Goal: Task Accomplishment & Management: Use online tool/utility

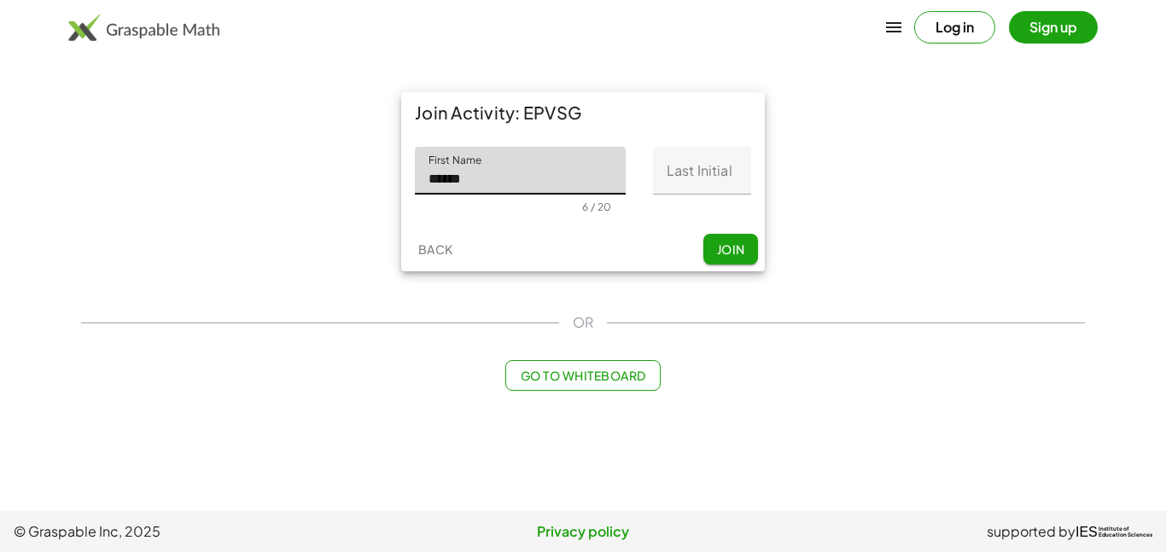
type input "******"
click at [657, 169] on input "Last Initial" at bounding box center [702, 171] width 98 height 48
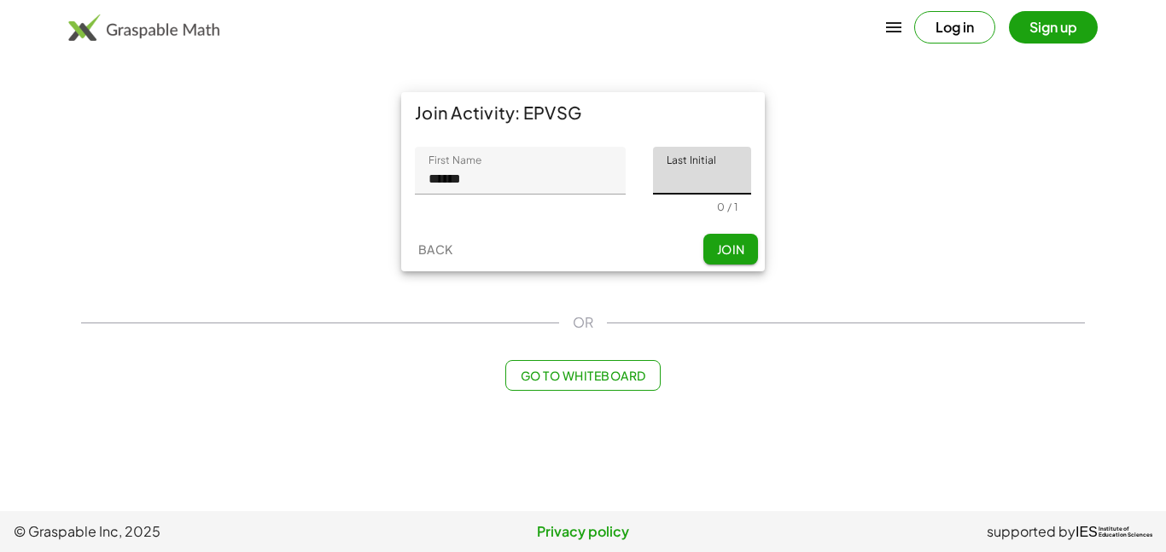
click at [657, 169] on input "Last Initial" at bounding box center [702, 171] width 98 height 48
type input "*"
click at [743, 248] on span "Join" at bounding box center [730, 249] width 28 height 15
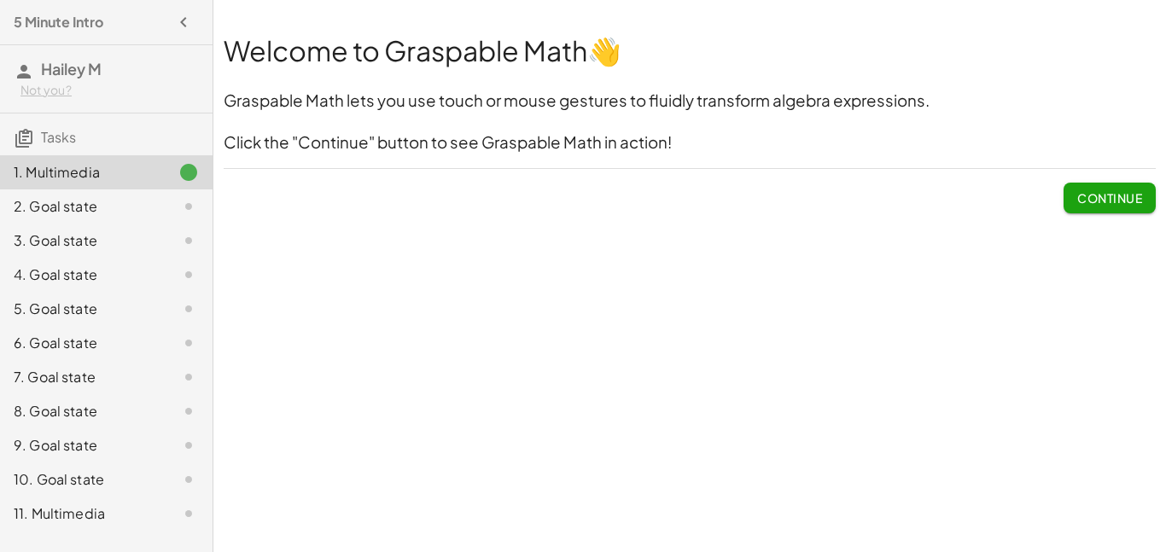
click at [1102, 208] on button "Continue" at bounding box center [1110, 198] width 92 height 31
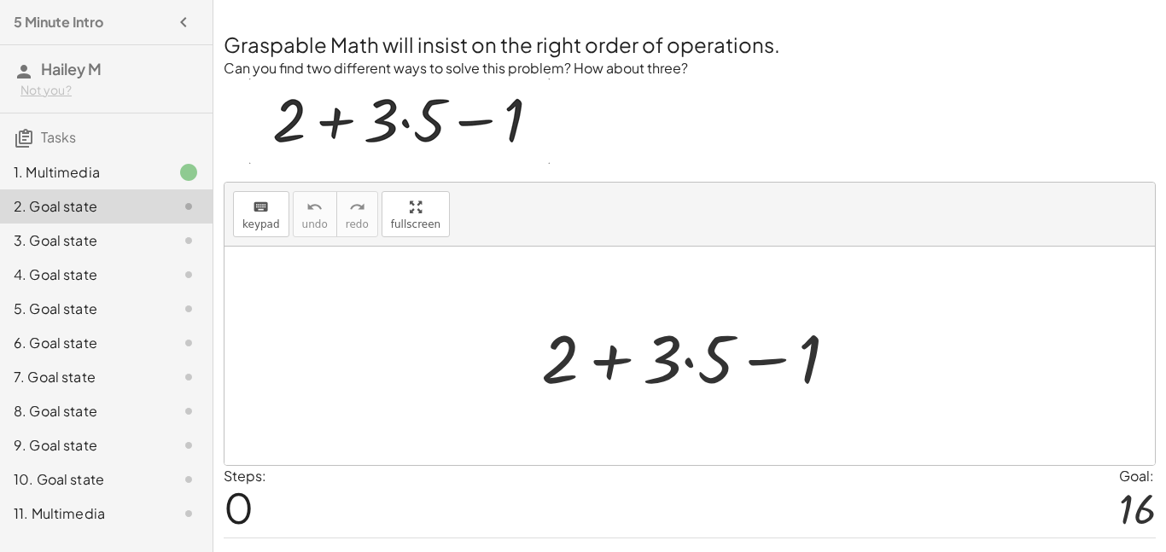
click at [693, 363] on div at bounding box center [697, 356] width 328 height 88
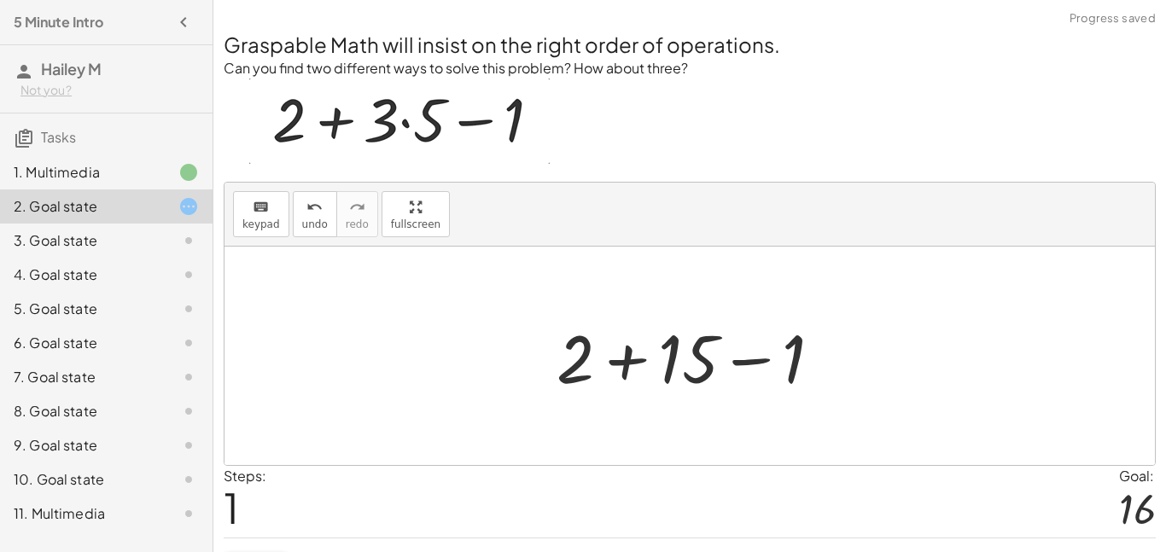
click at [610, 359] on div at bounding box center [696, 356] width 296 height 88
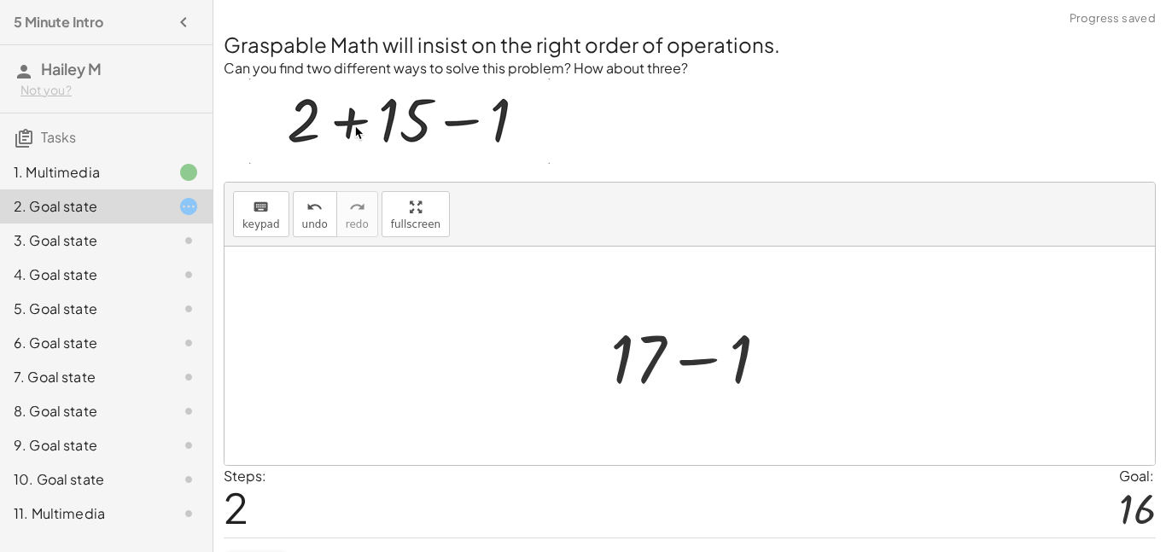
click at [708, 363] on div at bounding box center [696, 356] width 189 height 88
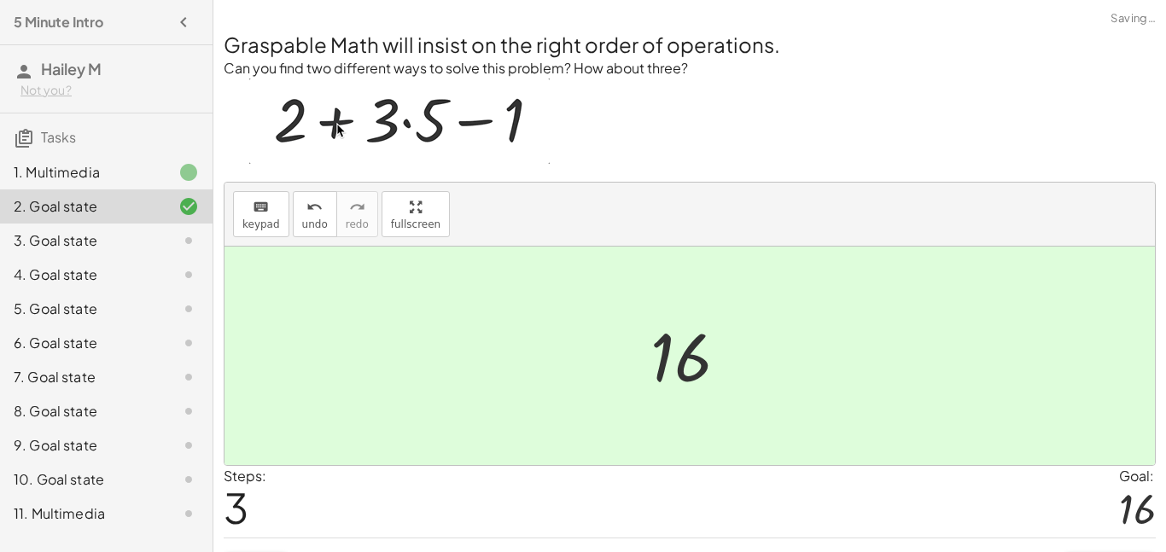
scroll to position [41, 0]
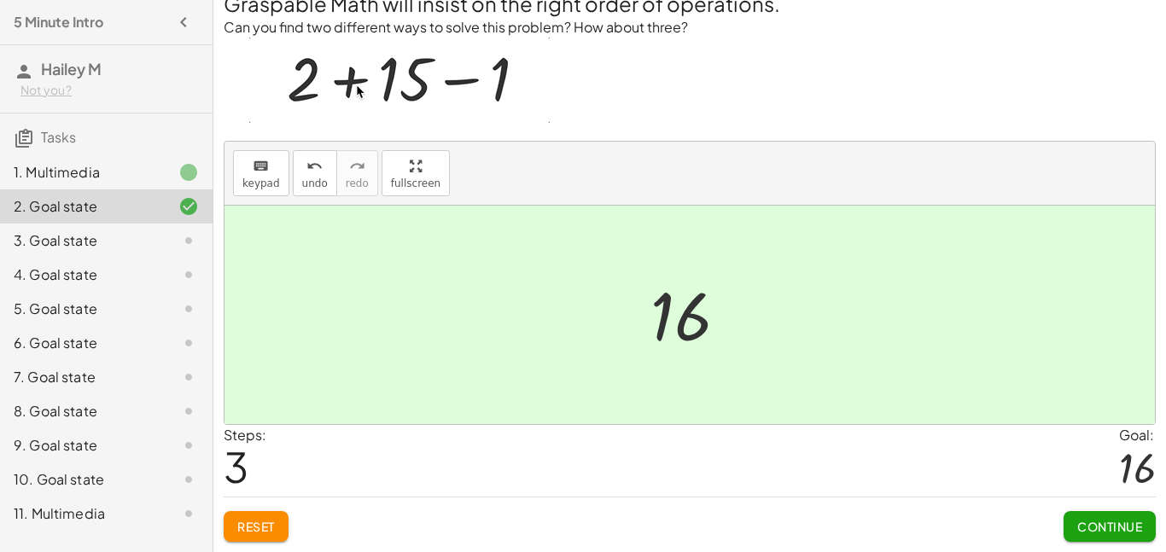
click at [1081, 524] on span "Continue" at bounding box center [1109, 526] width 65 height 15
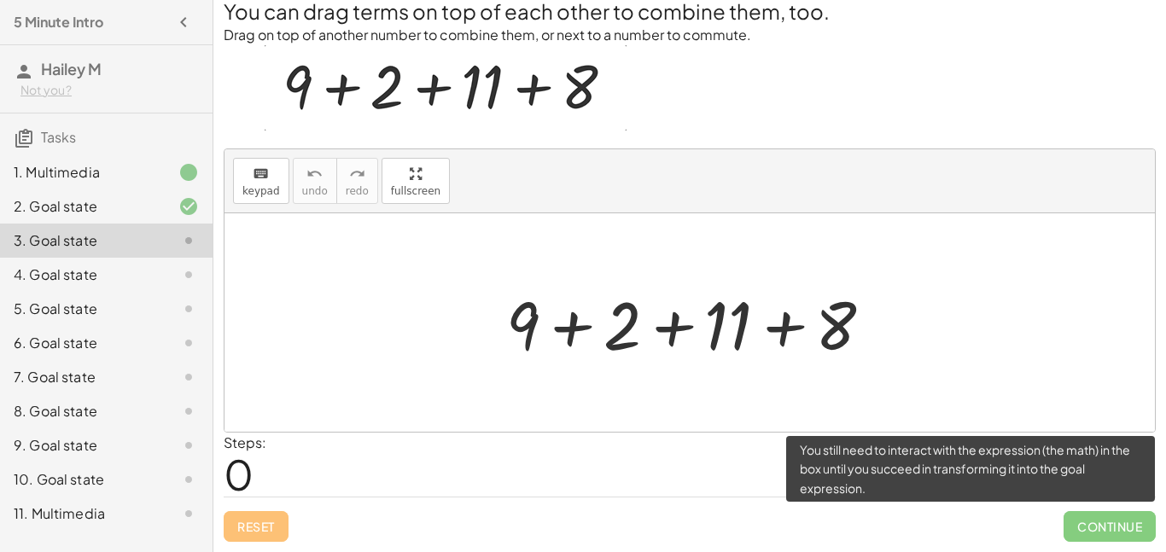
scroll to position [33, 0]
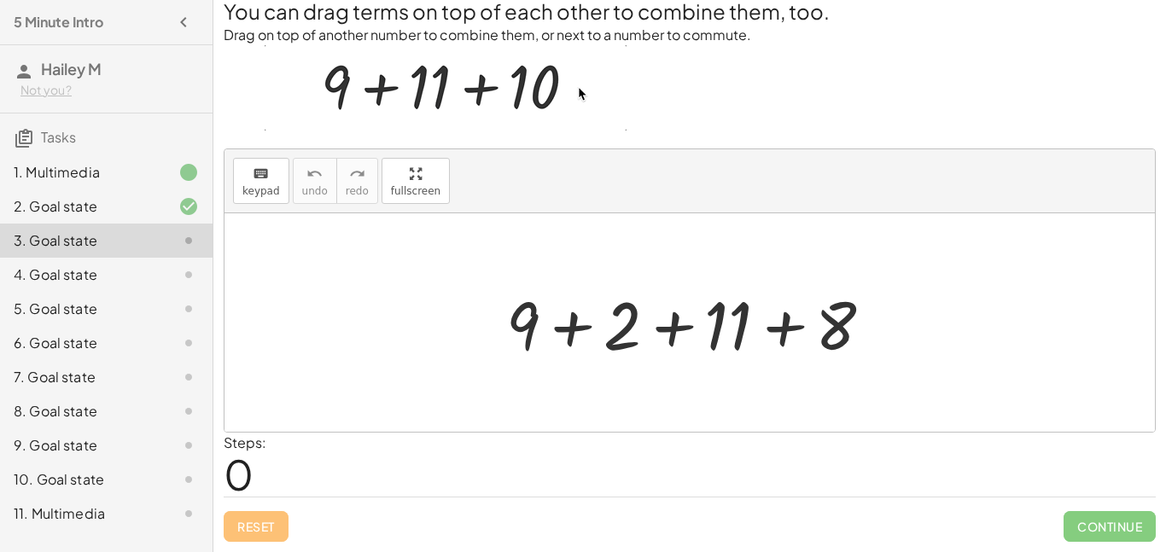
click at [590, 328] on div at bounding box center [697, 323] width 398 height 88
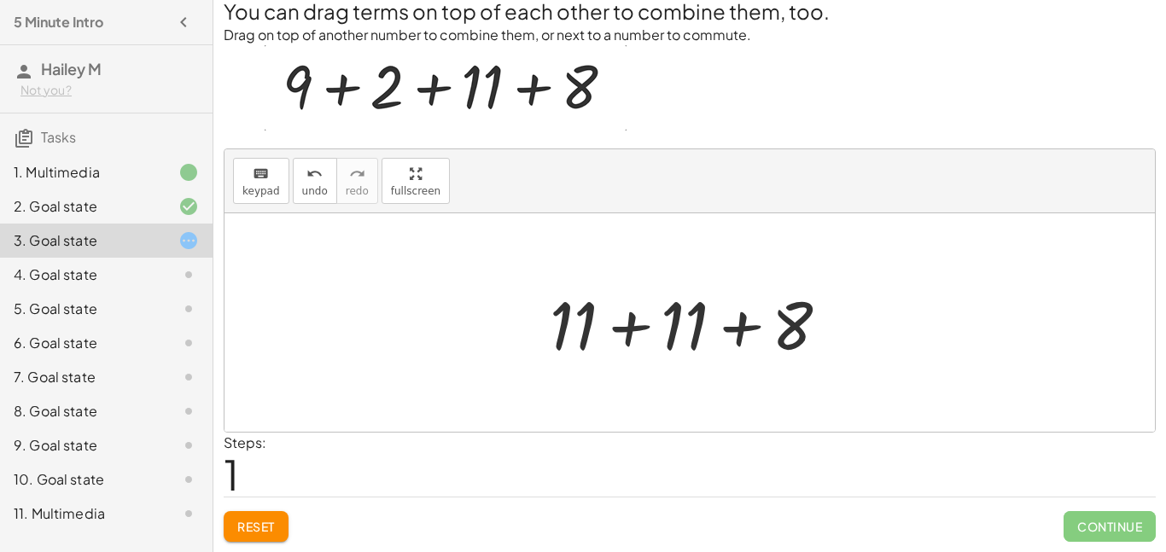
click at [611, 327] on div at bounding box center [696, 323] width 310 height 88
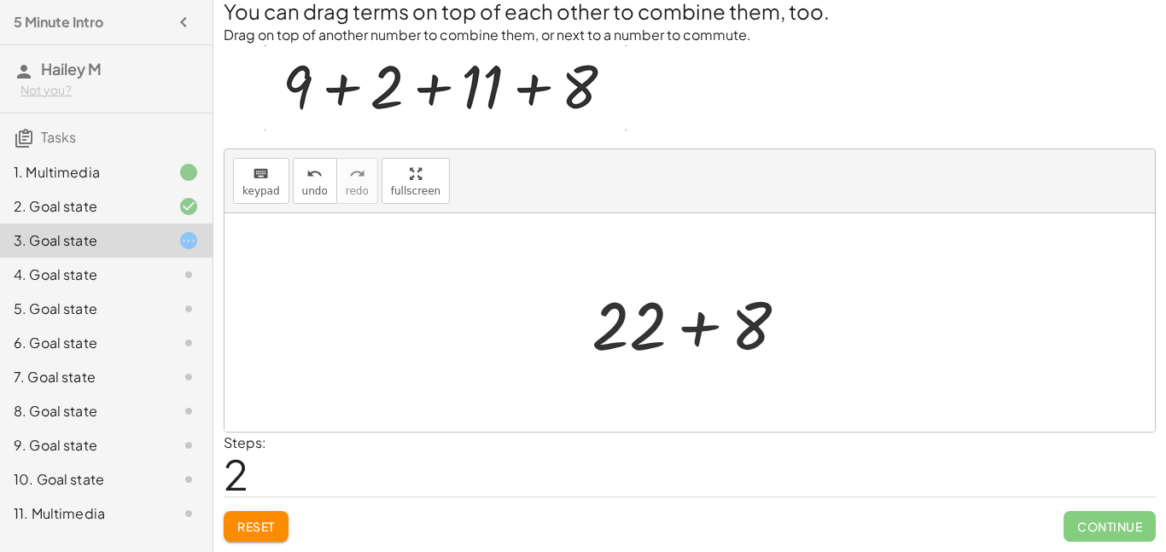
click at [685, 327] on div at bounding box center [696, 323] width 227 height 88
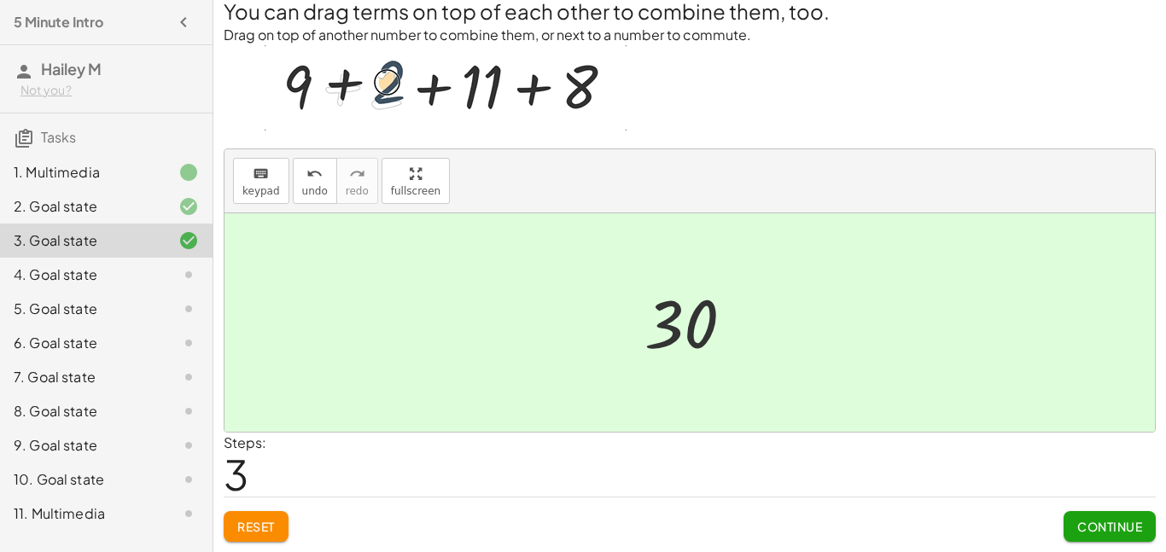
click at [1132, 534] on button "Continue" at bounding box center [1110, 526] width 92 height 31
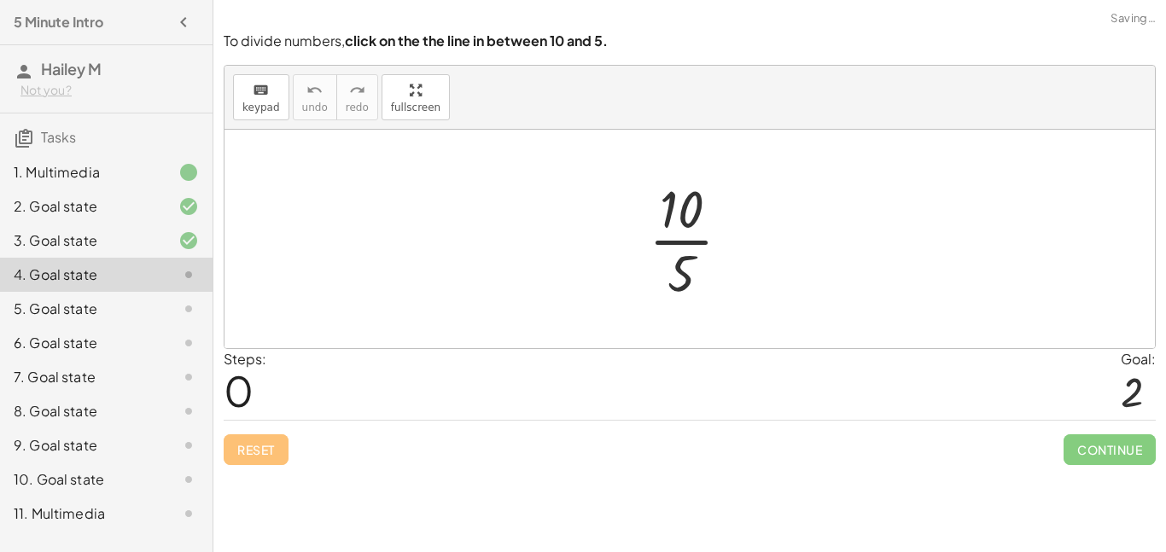
scroll to position [0, 0]
click at [673, 242] on div at bounding box center [696, 238] width 113 height 131
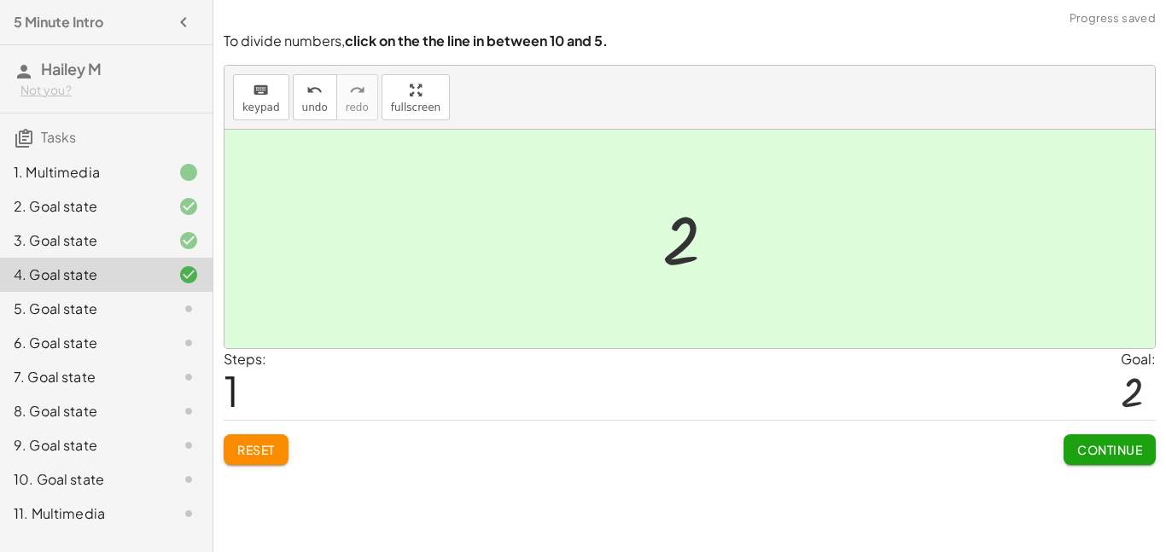
click at [1107, 459] on button "Continue" at bounding box center [1110, 449] width 92 height 31
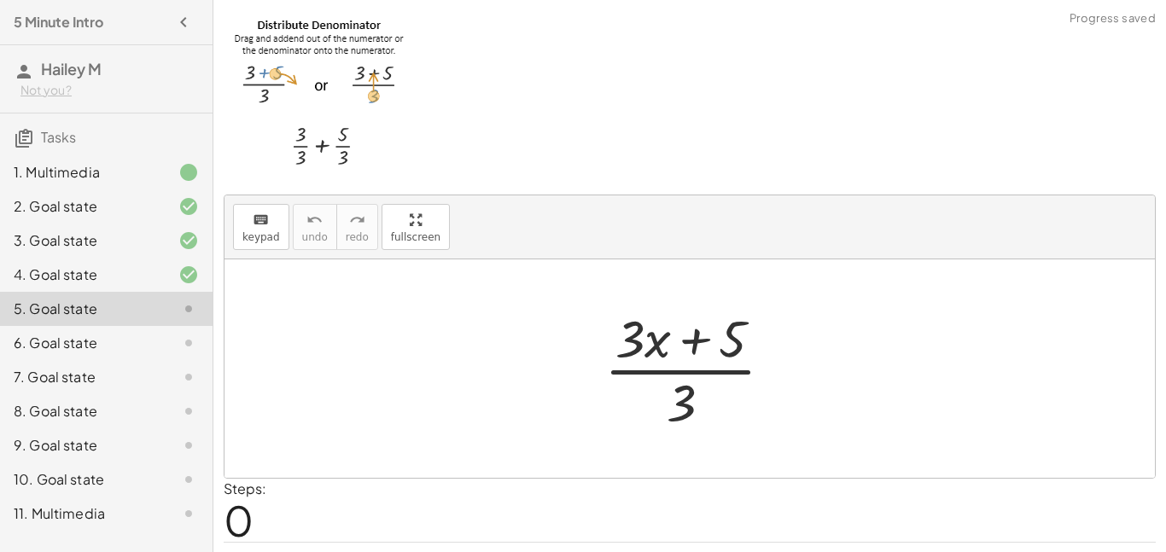
click at [693, 339] on div at bounding box center [696, 368] width 200 height 131
click at [673, 379] on div at bounding box center [696, 368] width 200 height 131
click at [574, 368] on div at bounding box center [689, 368] width 930 height 219
click at [638, 351] on div at bounding box center [696, 368] width 200 height 131
click at [726, 347] on div at bounding box center [696, 368] width 200 height 131
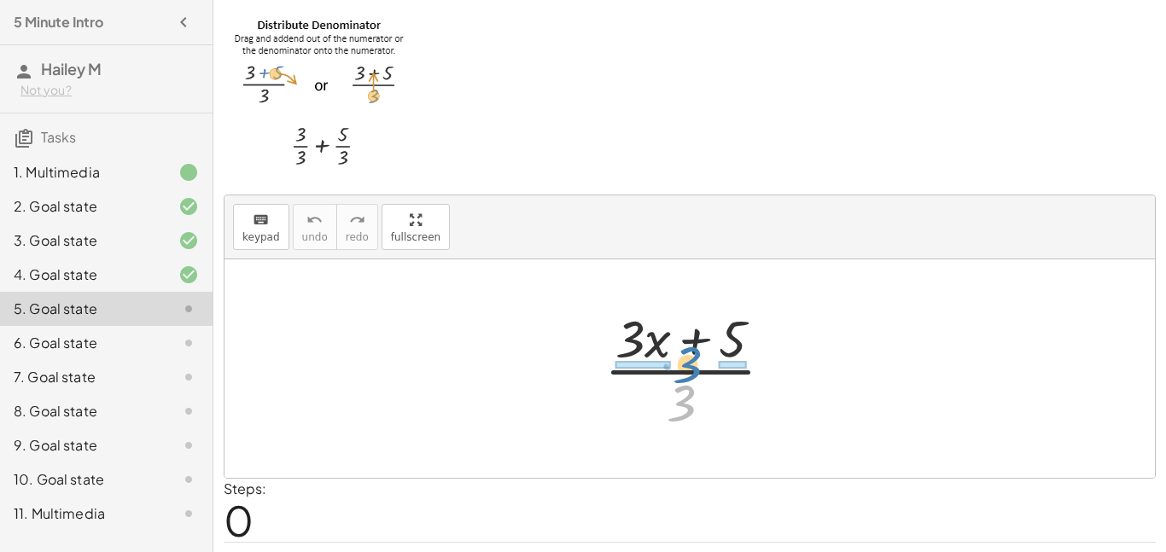
drag, startPoint x: 685, startPoint y: 397, endPoint x: 692, endPoint y: 358, distance: 39.2
click at [692, 358] on div at bounding box center [696, 368] width 200 height 131
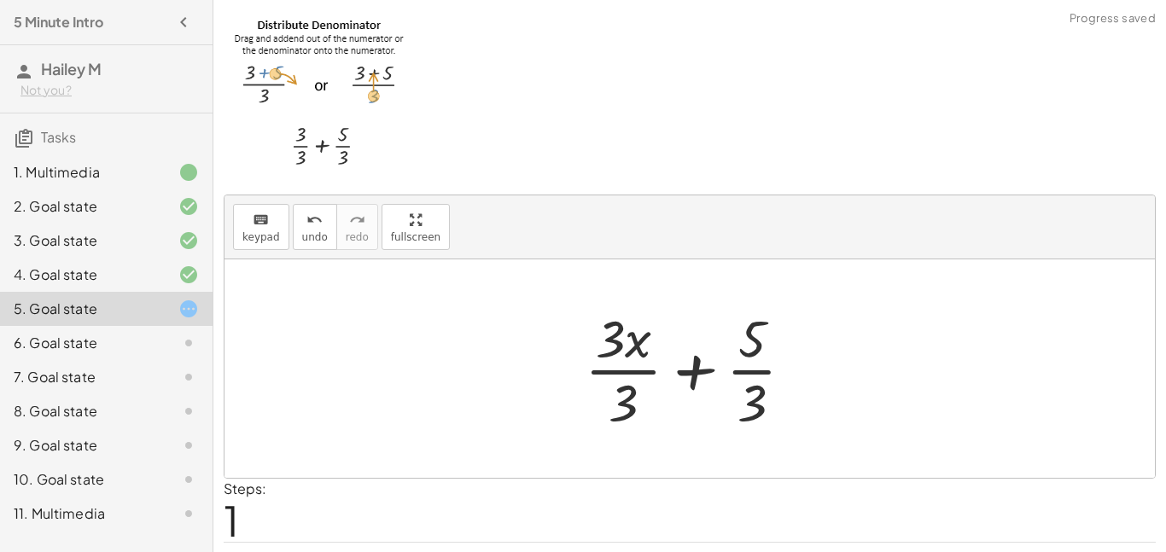
click at [692, 358] on div at bounding box center [696, 368] width 240 height 131
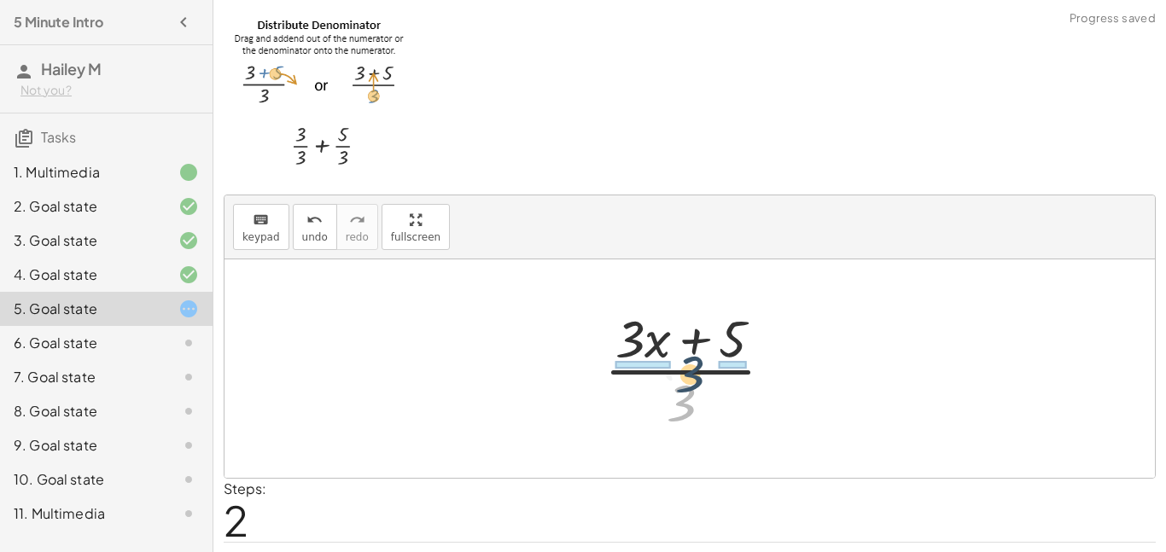
drag, startPoint x: 687, startPoint y: 388, endPoint x: 699, endPoint y: 351, distance: 38.6
click at [699, 351] on div at bounding box center [696, 368] width 200 height 131
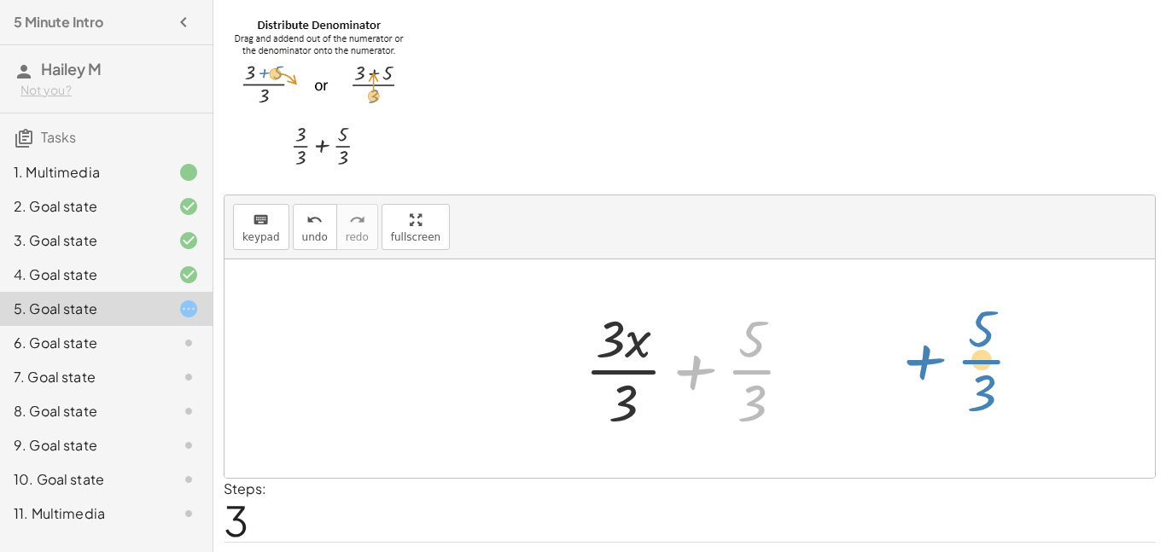
drag, startPoint x: 703, startPoint y: 374, endPoint x: 933, endPoint y: 363, distance: 229.9
click at [933, 363] on div "· ( + · 3 · x + 5 ) · 3 + · 3 · x · 3 + · 5 · 3 · ( + · 3 · x + 5 ) · 3 + · 5 ·…" at bounding box center [689, 368] width 930 height 219
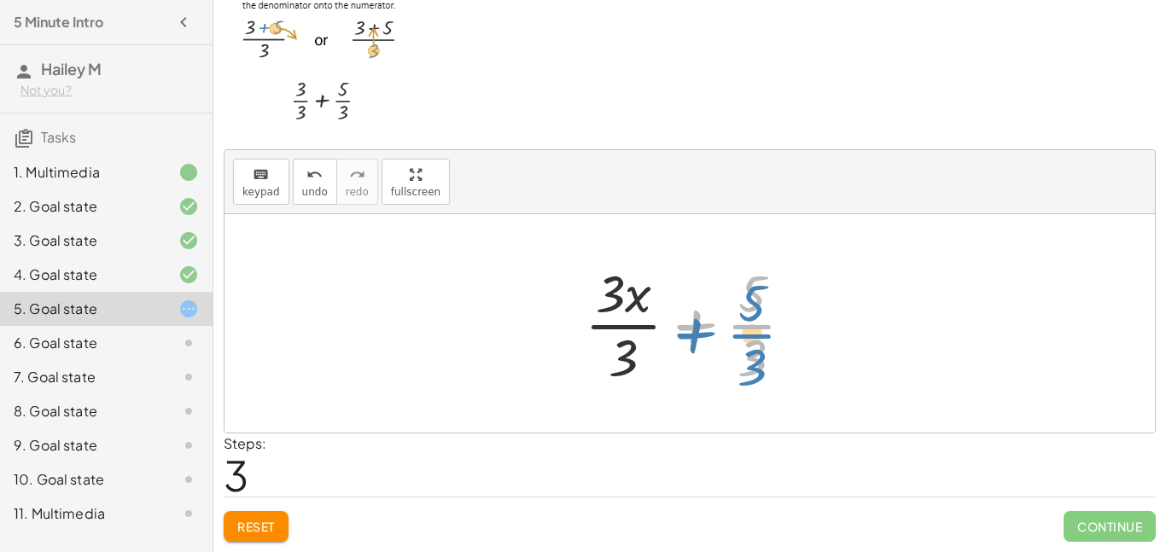
drag, startPoint x: 757, startPoint y: 341, endPoint x: 756, endPoint y: 361, distance: 20.5
click at [756, 361] on div at bounding box center [696, 323] width 240 height 131
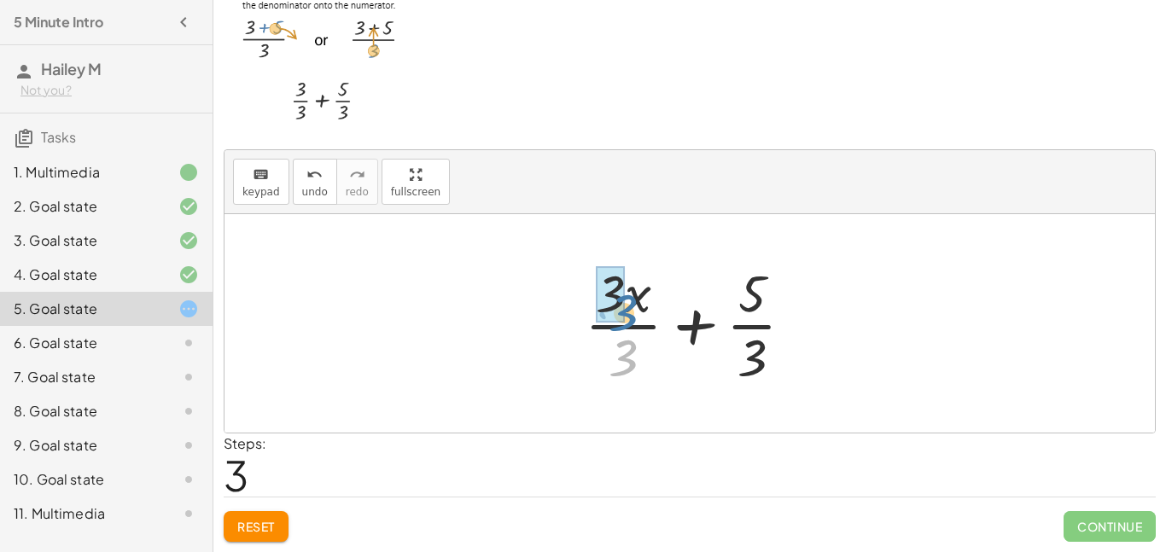
drag, startPoint x: 621, startPoint y: 343, endPoint x: 621, endPoint y: 297, distance: 46.1
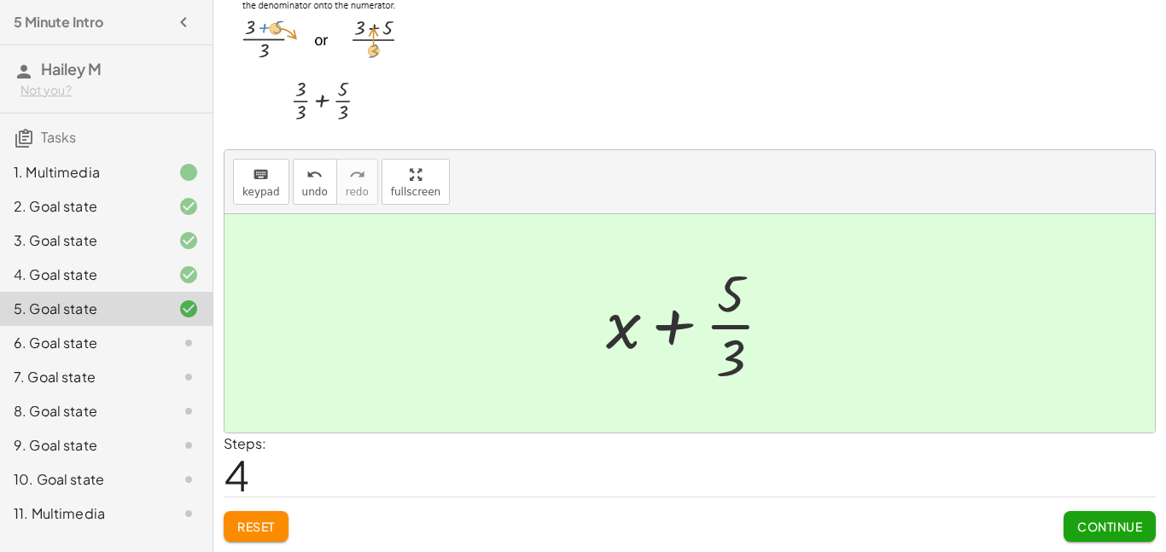
click at [1099, 527] on span "Continue" at bounding box center [1109, 526] width 65 height 15
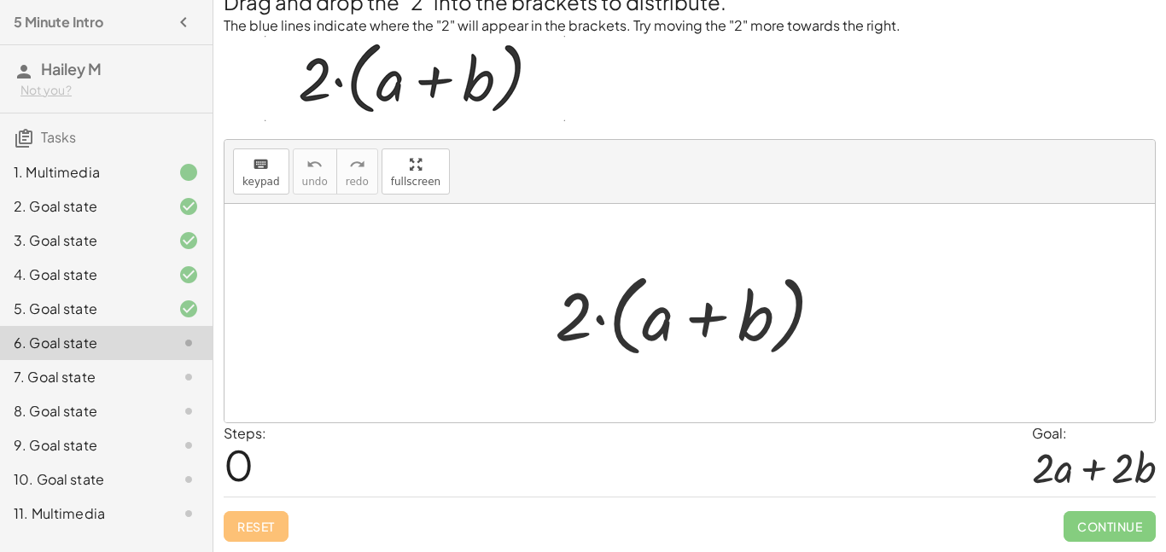
scroll to position [43, 0]
click at [599, 323] on div at bounding box center [696, 314] width 300 height 98
drag, startPoint x: 569, startPoint y: 323, endPoint x: 656, endPoint y: 327, distance: 87.2
click at [656, 327] on div at bounding box center [696, 314] width 300 height 98
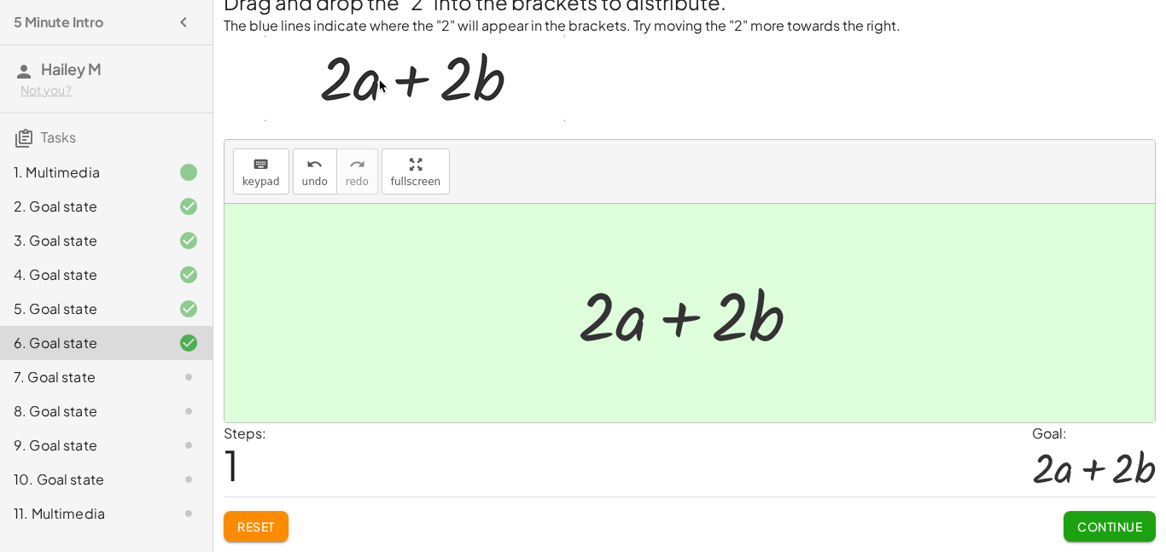
click at [1086, 522] on span "Continue" at bounding box center [1109, 526] width 65 height 15
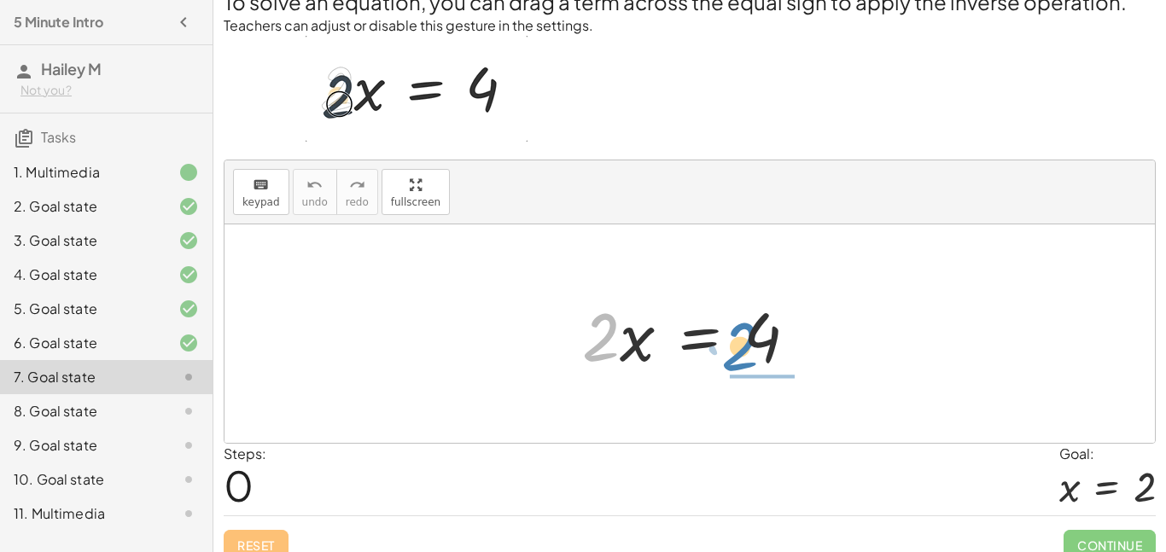
drag, startPoint x: 607, startPoint y: 339, endPoint x: 758, endPoint y: 344, distance: 151.2
click at [758, 344] on div at bounding box center [697, 334] width 246 height 88
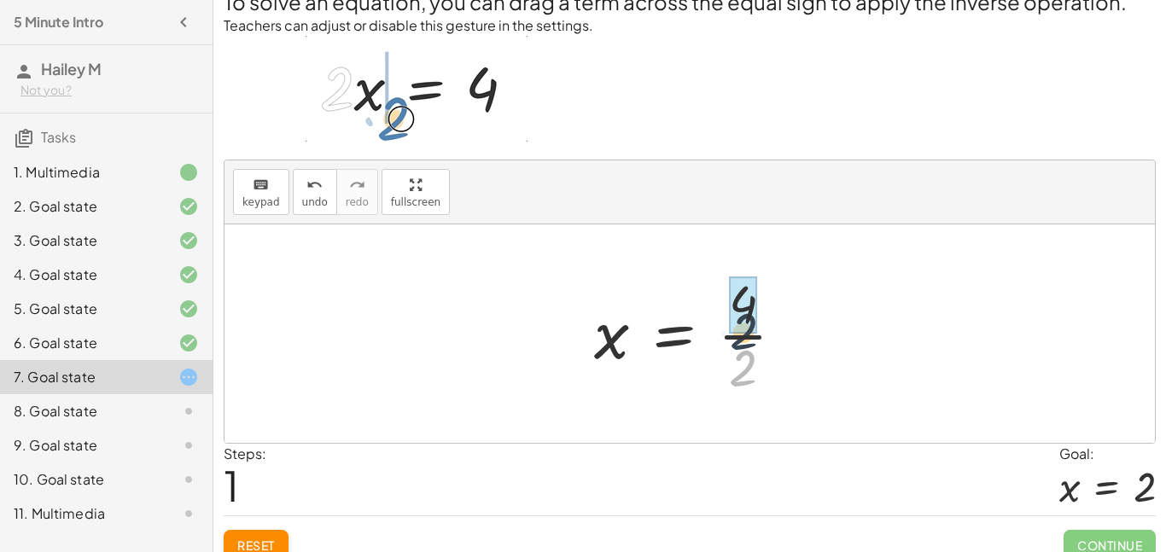
drag, startPoint x: 746, startPoint y: 367, endPoint x: 746, endPoint y: 334, distance: 33.3
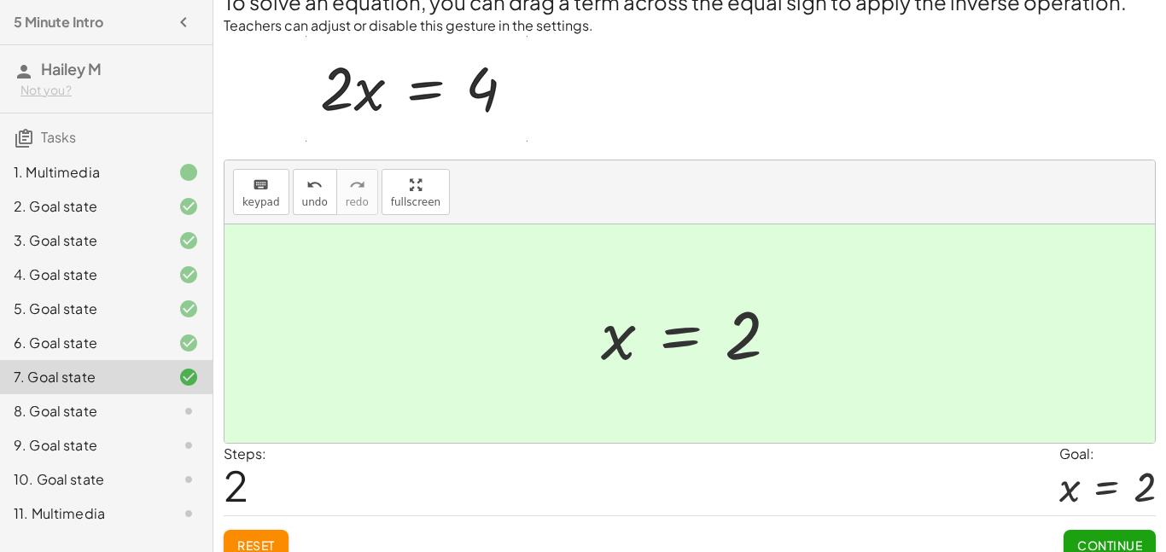
click at [1096, 546] on span "Continue" at bounding box center [1109, 545] width 65 height 15
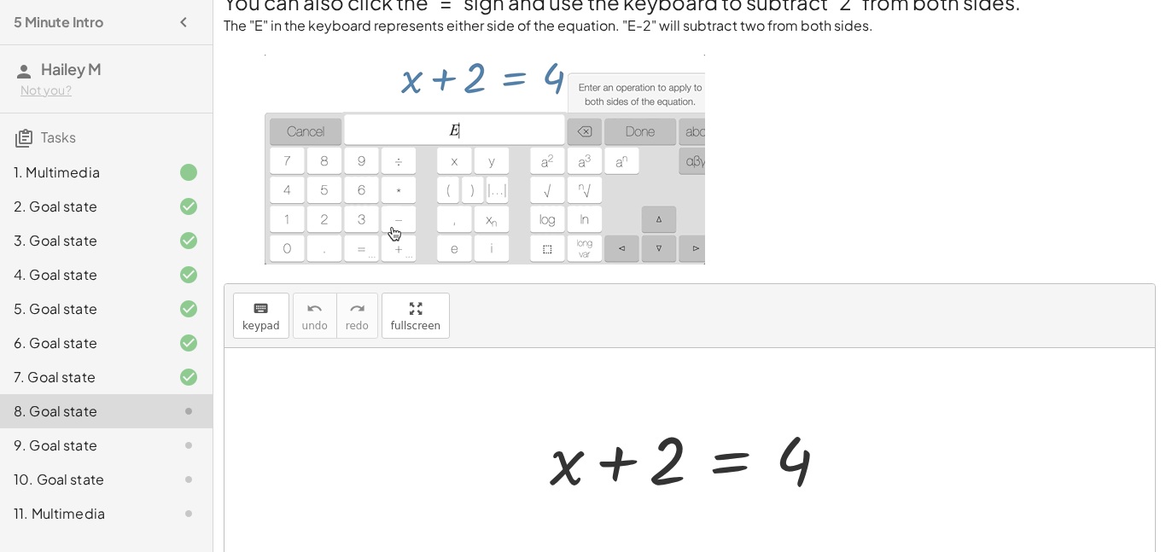
scroll to position [184, 0]
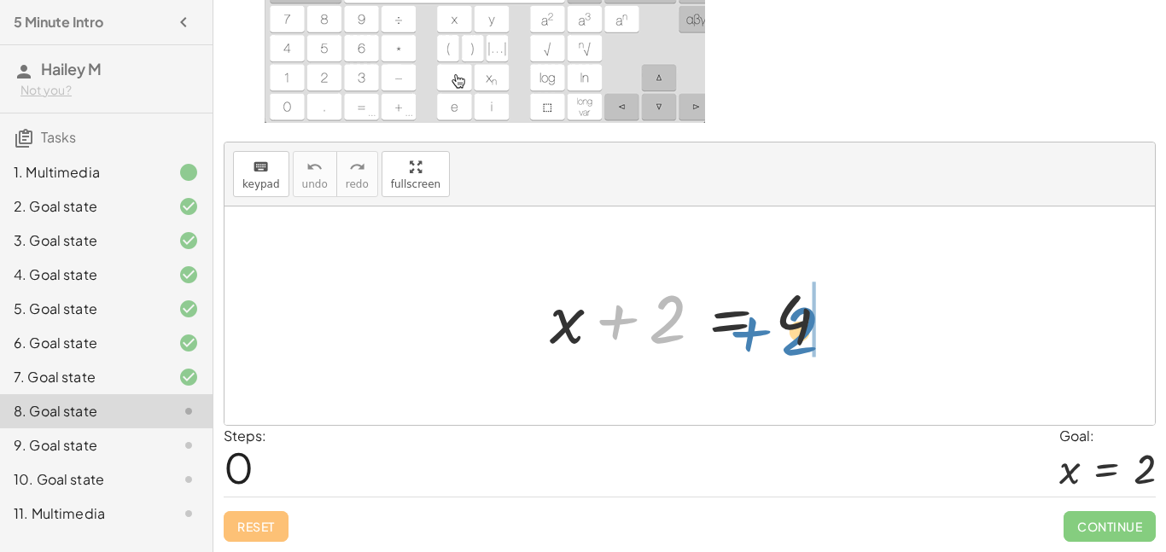
drag, startPoint x: 667, startPoint y: 330, endPoint x: 800, endPoint y: 342, distance: 132.8
click at [800, 342] on div at bounding box center [696, 316] width 310 height 88
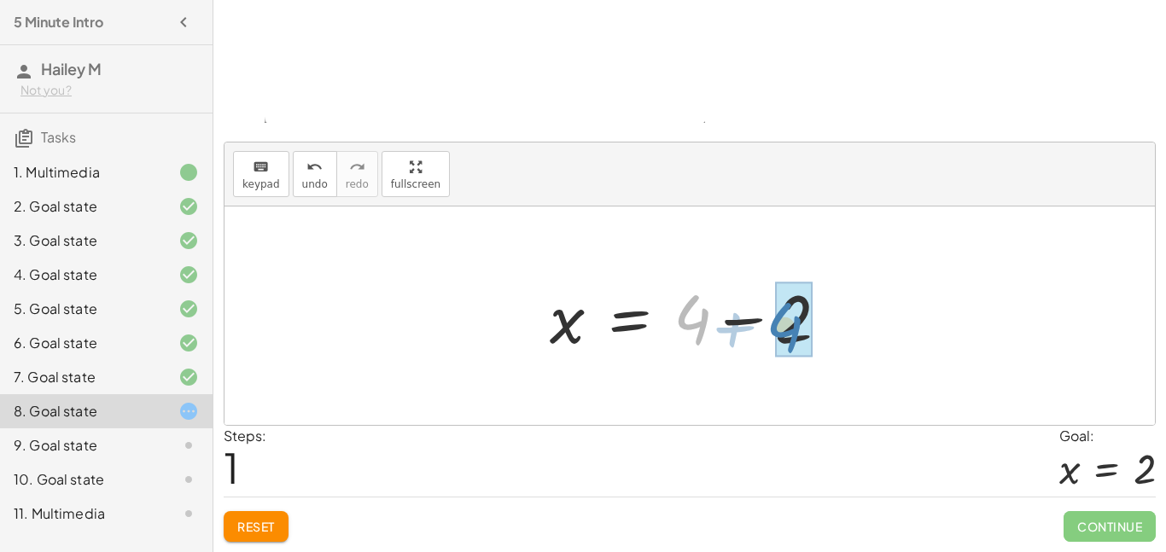
drag, startPoint x: 701, startPoint y: 331, endPoint x: 777, endPoint y: 337, distance: 76.2
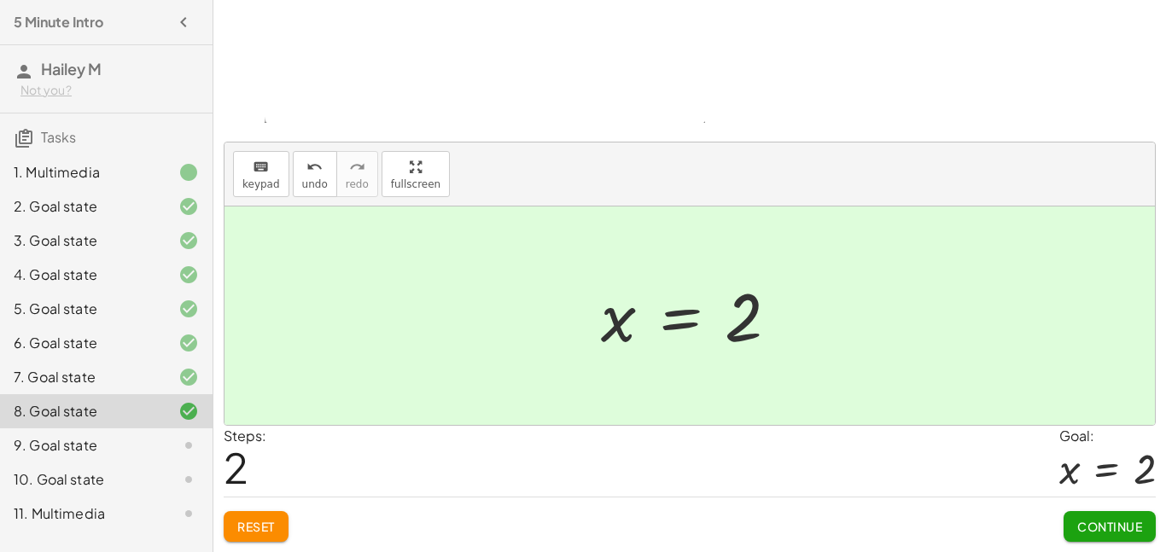
click at [1118, 522] on span "Continue" at bounding box center [1109, 526] width 65 height 15
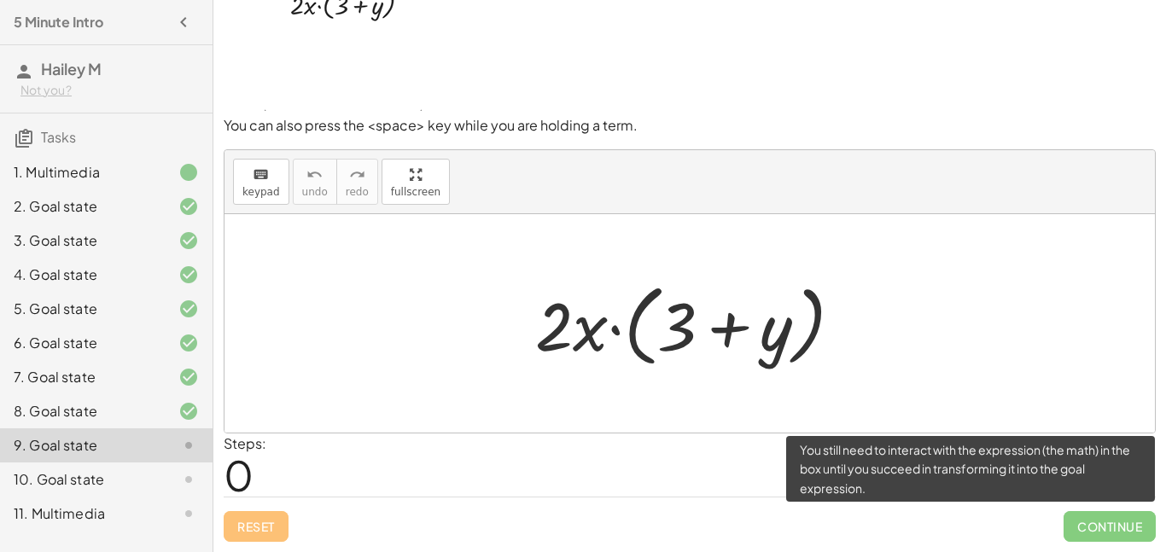
scroll to position [56, 0]
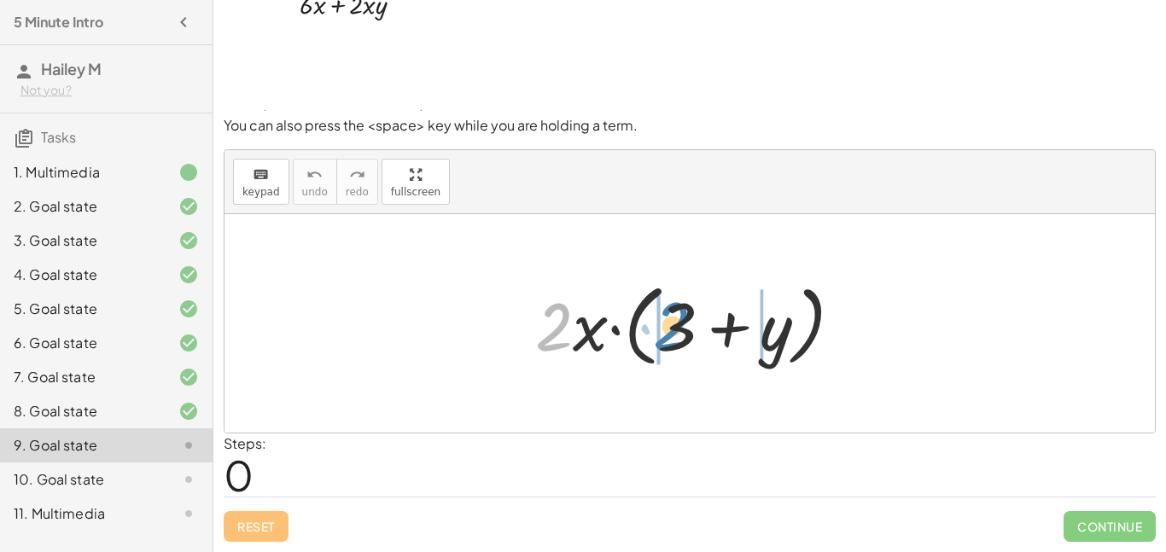
drag, startPoint x: 563, startPoint y: 333, endPoint x: 682, endPoint y: 332, distance: 118.6
click at [682, 332] on div at bounding box center [696, 324] width 338 height 98
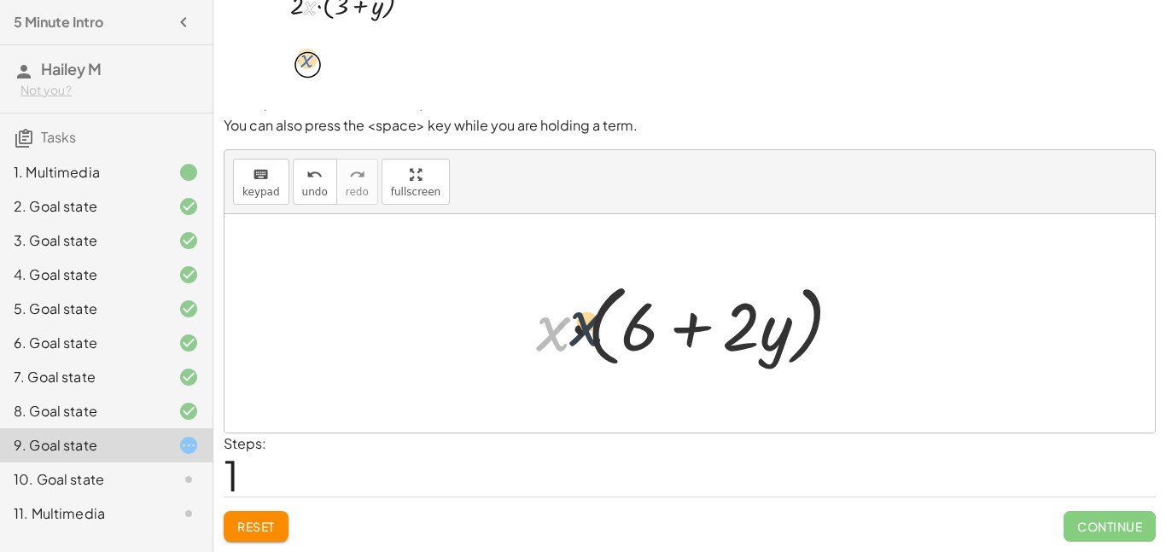
drag, startPoint x: 540, startPoint y: 336, endPoint x: 592, endPoint y: 331, distance: 52.3
click at [592, 331] on div at bounding box center [695, 324] width 337 height 98
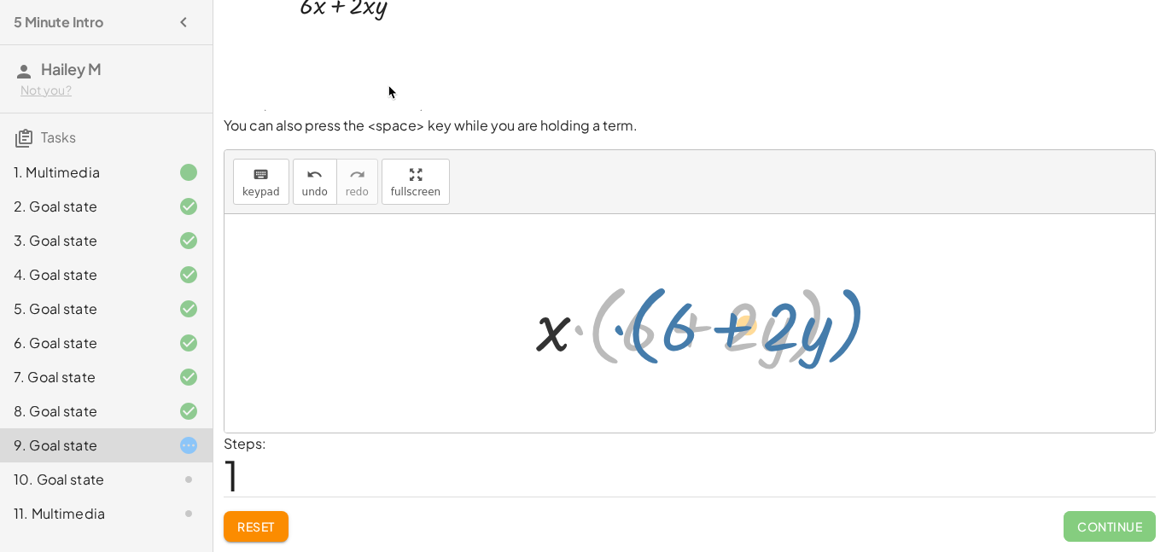
drag, startPoint x: 577, startPoint y: 333, endPoint x: 625, endPoint y: 333, distance: 47.8
click at [625, 333] on div at bounding box center [695, 324] width 337 height 98
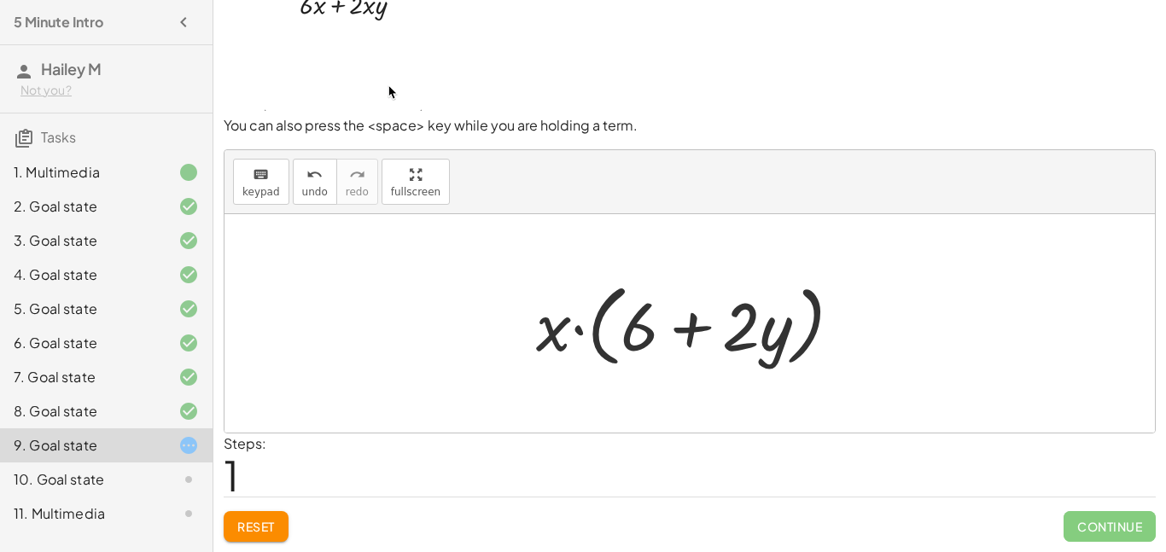
click at [263, 513] on button "Reset" at bounding box center [256, 526] width 65 height 31
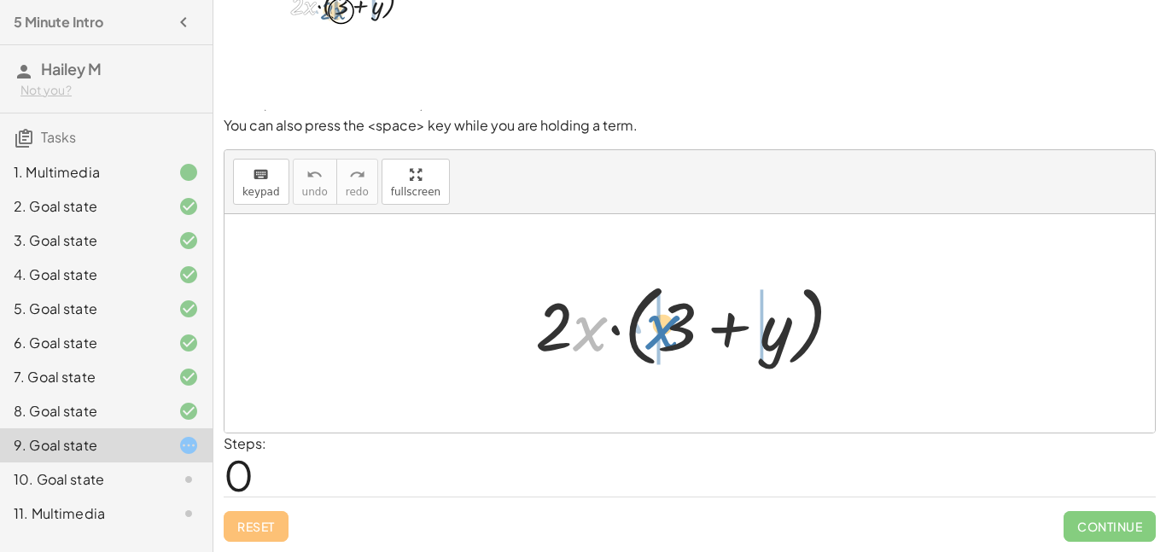
drag, startPoint x: 584, startPoint y: 341, endPoint x: 660, endPoint y: 339, distance: 76.0
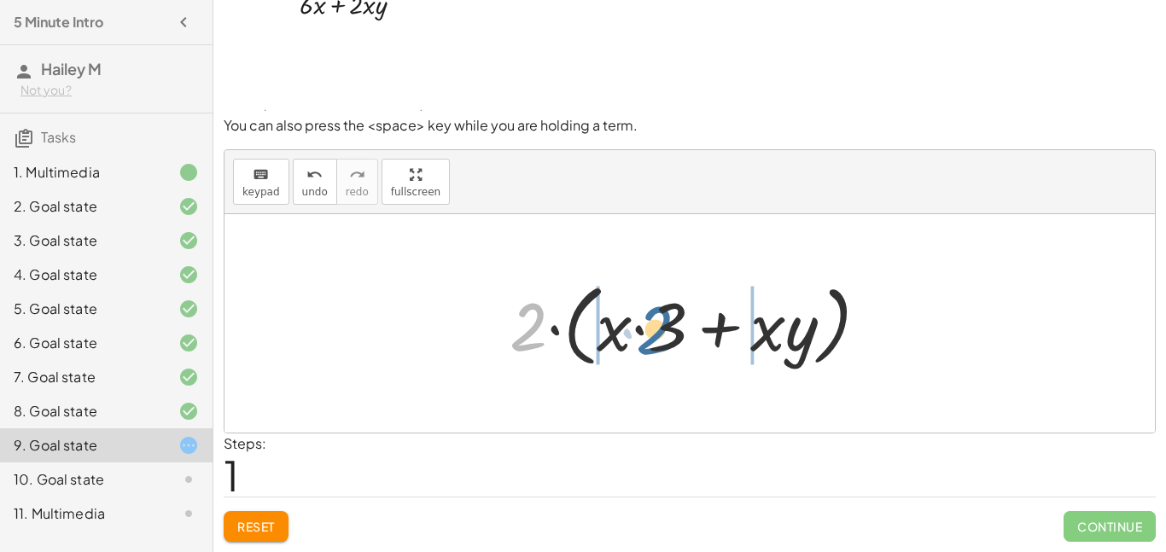
drag, startPoint x: 535, startPoint y: 340, endPoint x: 664, endPoint y: 343, distance: 128.9
click at [664, 343] on div at bounding box center [695, 324] width 389 height 98
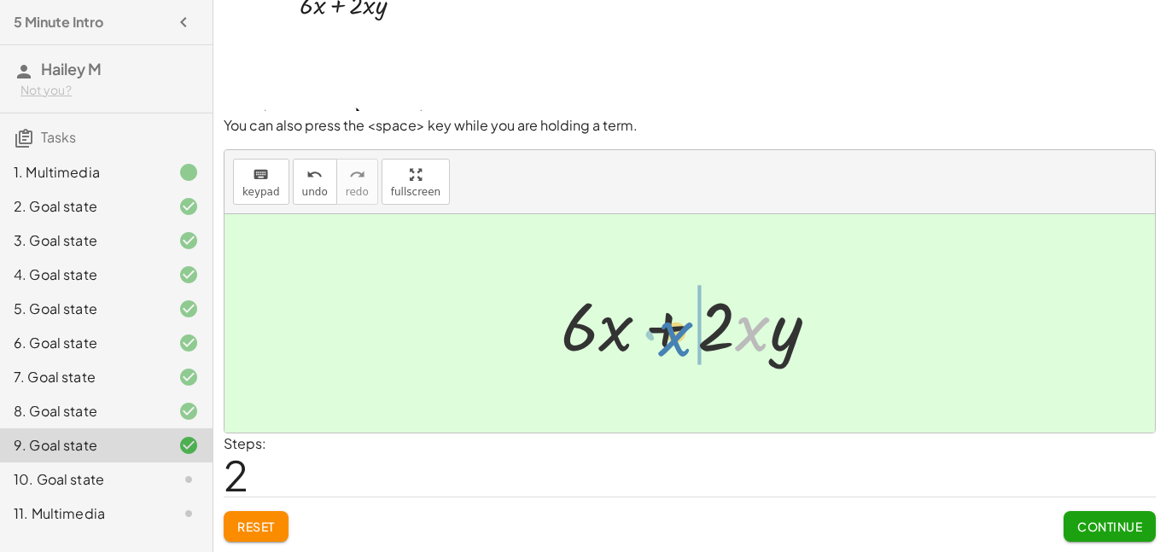
drag, startPoint x: 742, startPoint y: 346, endPoint x: 665, endPoint y: 351, distance: 77.0
click at [665, 351] on div at bounding box center [696, 324] width 289 height 88
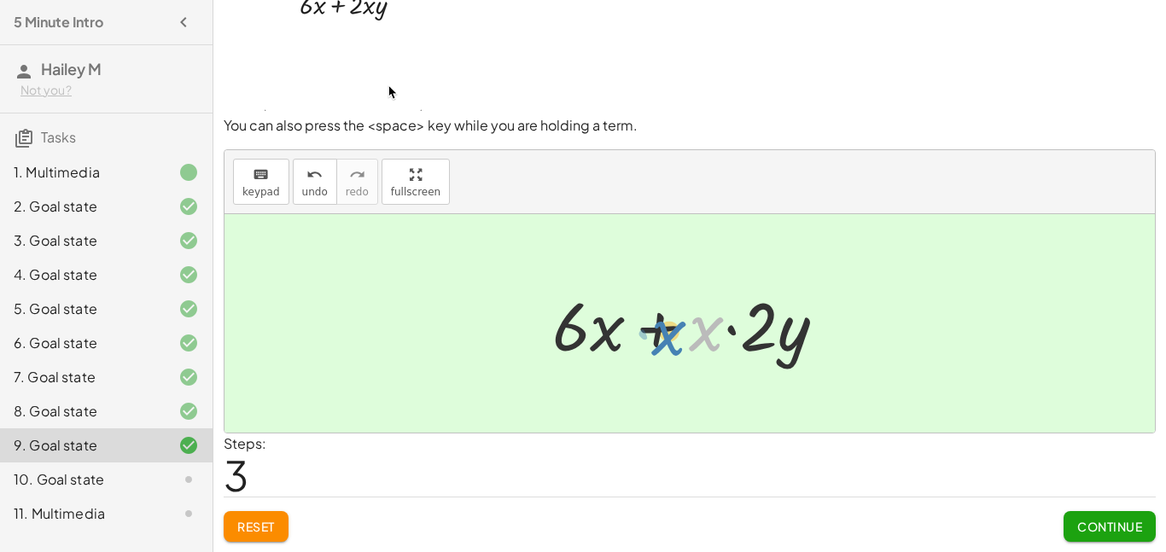
drag, startPoint x: 699, startPoint y: 335, endPoint x: 662, endPoint y: 340, distance: 37.0
click at [662, 340] on div at bounding box center [696, 324] width 305 height 88
drag, startPoint x: 711, startPoint y: 329, endPoint x: 607, endPoint y: 335, distance: 104.3
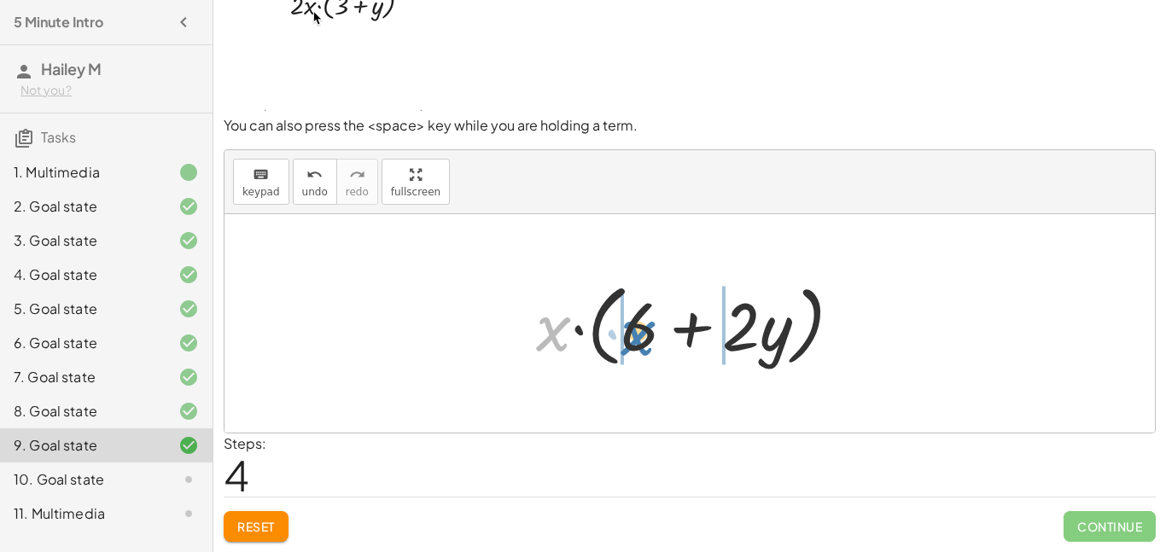
drag, startPoint x: 542, startPoint y: 323, endPoint x: 627, endPoint y: 328, distance: 85.5
click at [627, 328] on div at bounding box center [695, 324] width 337 height 98
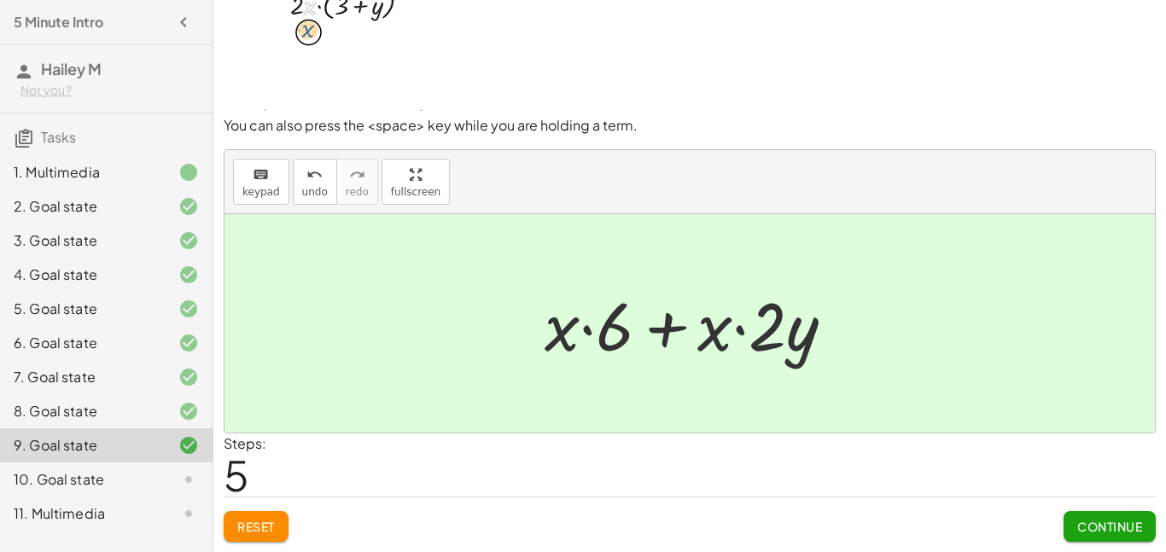
click at [230, 527] on button "Reset" at bounding box center [256, 526] width 65 height 31
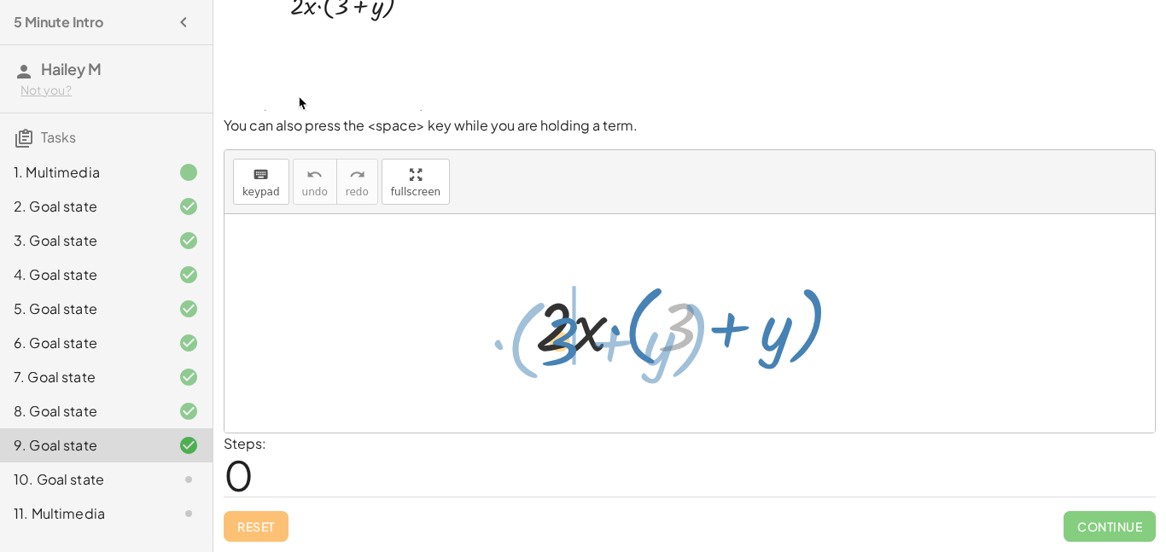
drag, startPoint x: 680, startPoint y: 323, endPoint x: 566, endPoint y: 338, distance: 115.4
click at [566, 338] on div at bounding box center [696, 324] width 338 height 98
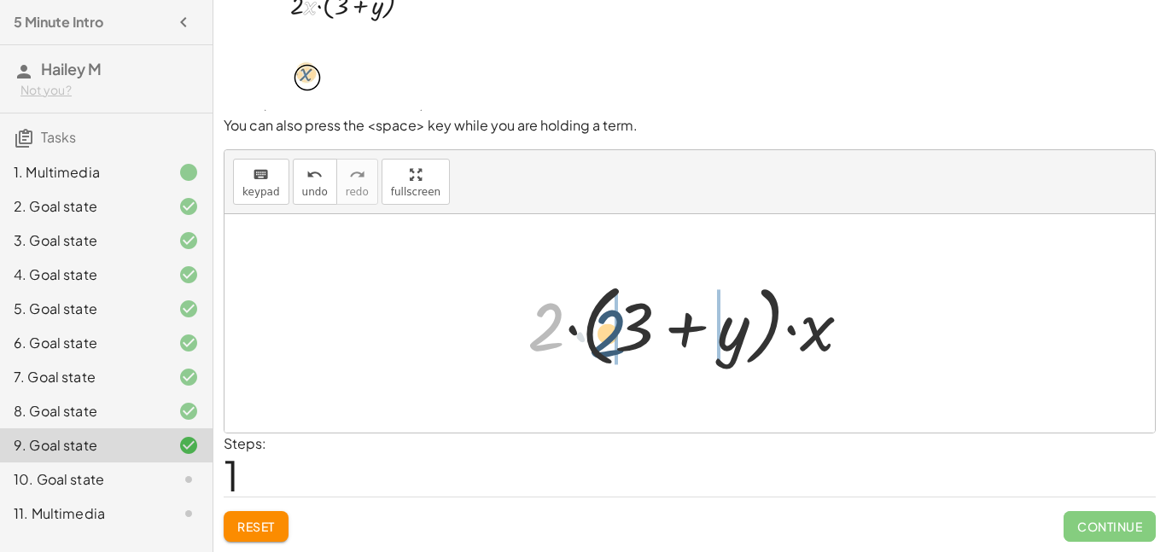
drag, startPoint x: 550, startPoint y: 332, endPoint x: 613, endPoint y: 339, distance: 63.5
click at [613, 339] on div at bounding box center [696, 324] width 354 height 98
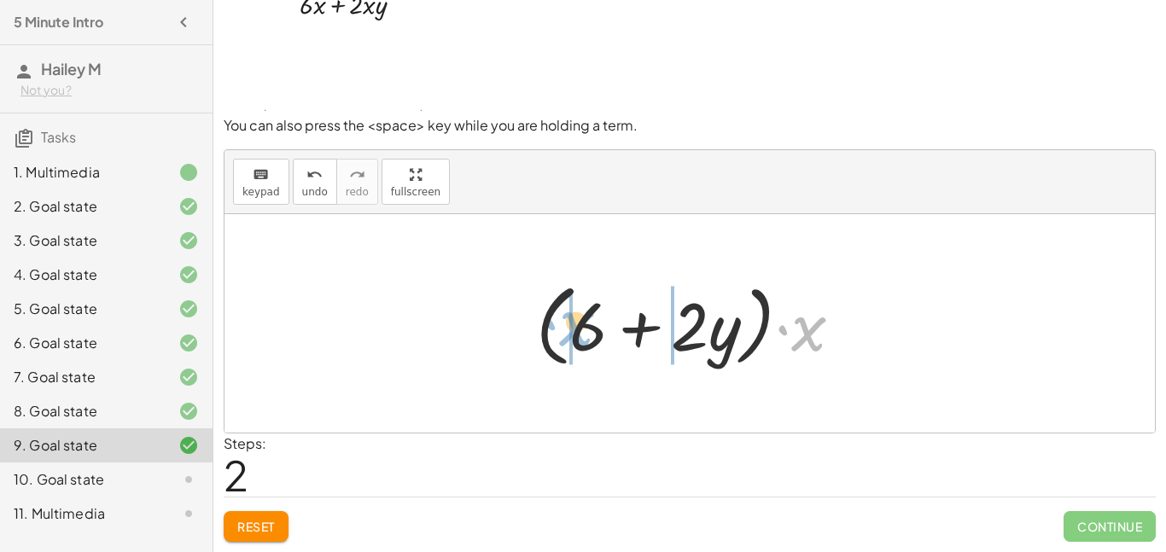
drag, startPoint x: 805, startPoint y: 335, endPoint x: 574, endPoint y: 331, distance: 231.4
click at [574, 331] on div at bounding box center [695, 324] width 337 height 98
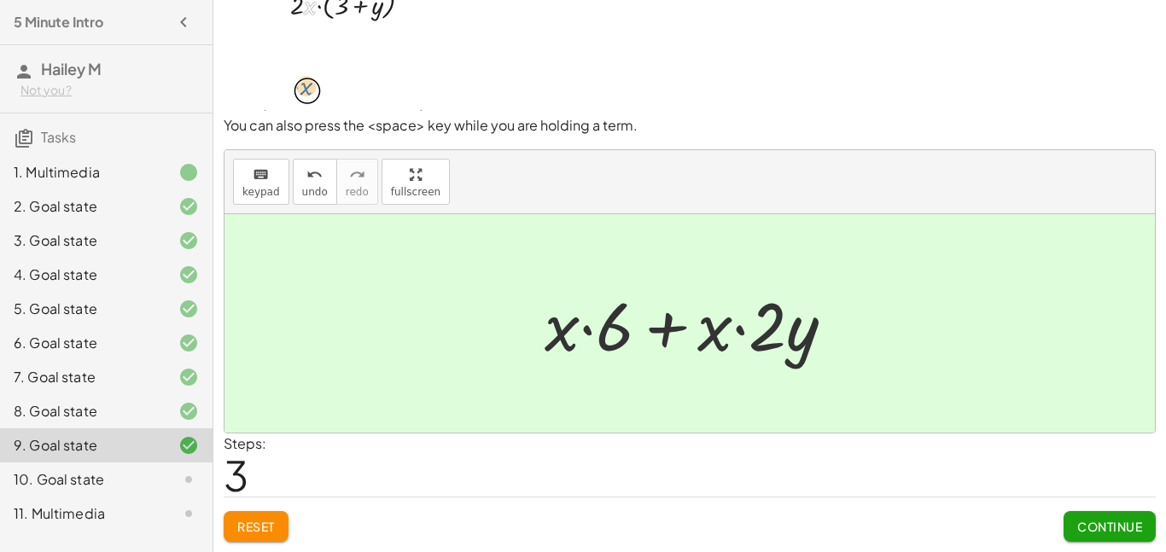
click at [1114, 533] on span "Continue" at bounding box center [1109, 526] width 65 height 15
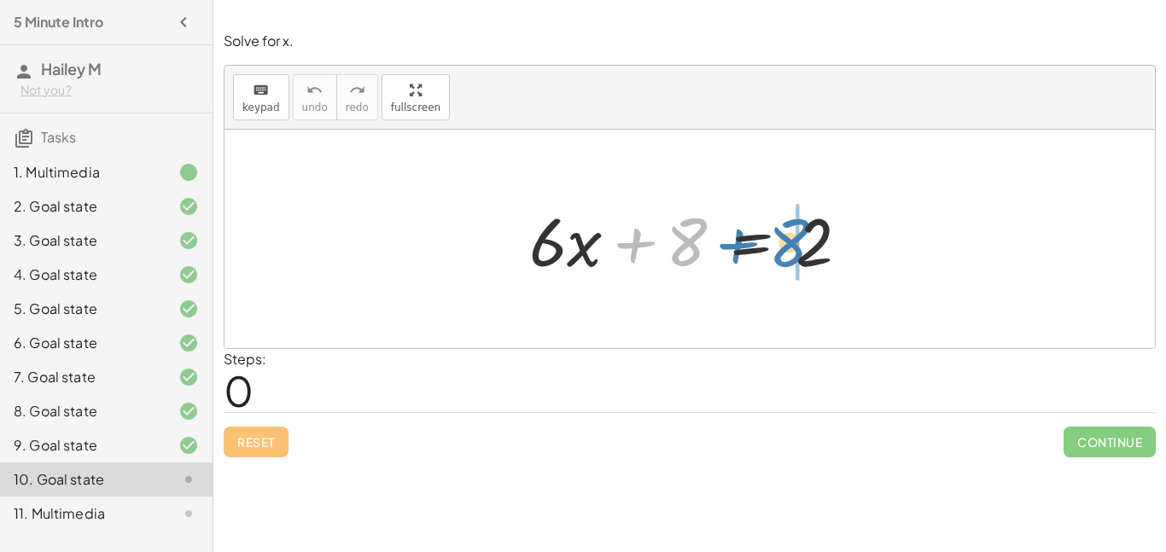
drag, startPoint x: 685, startPoint y: 241, endPoint x: 807, endPoint y: 243, distance: 122.1
click at [807, 243] on div at bounding box center [696, 239] width 351 height 88
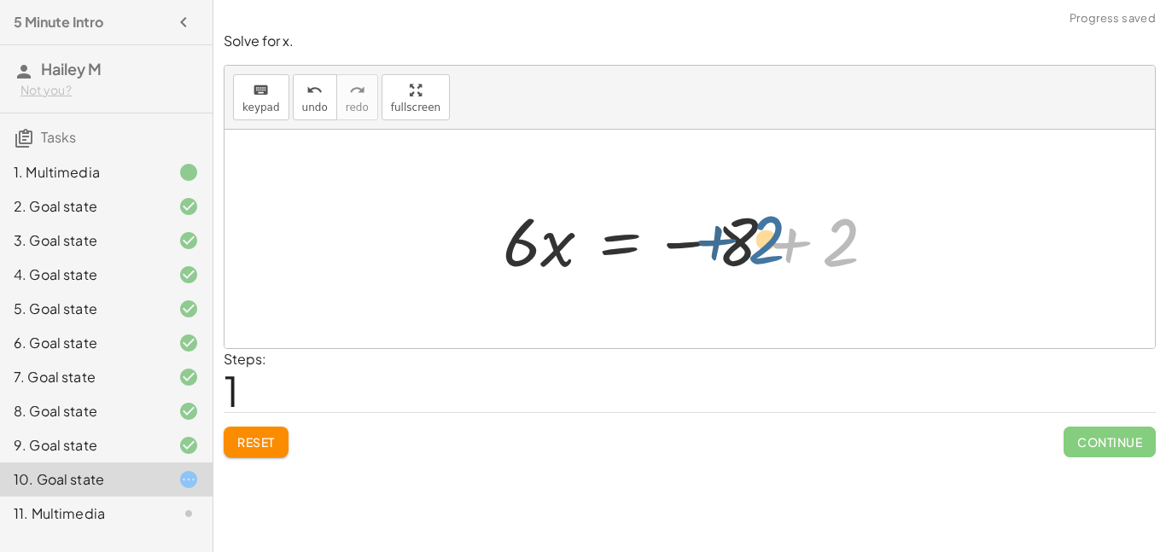
drag, startPoint x: 836, startPoint y: 254, endPoint x: 762, endPoint y: 251, distance: 74.3
click at [762, 251] on div at bounding box center [696, 239] width 404 height 88
drag, startPoint x: 835, startPoint y: 263, endPoint x: 746, endPoint y: 259, distance: 88.8
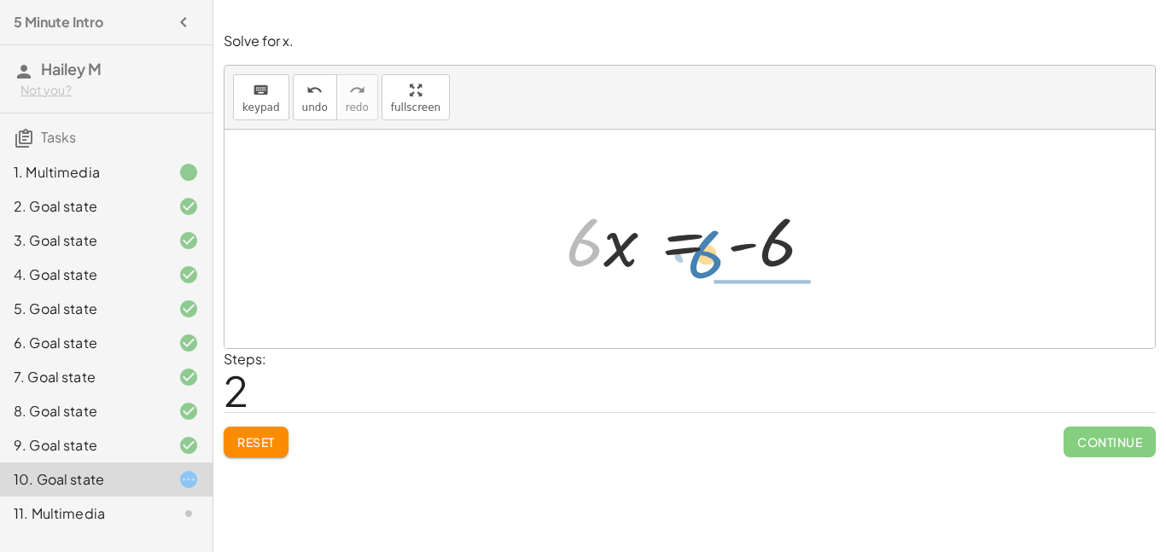
drag, startPoint x: 577, startPoint y: 254, endPoint x: 720, endPoint y: 261, distance: 142.8
click at [720, 261] on div at bounding box center [696, 239] width 278 height 88
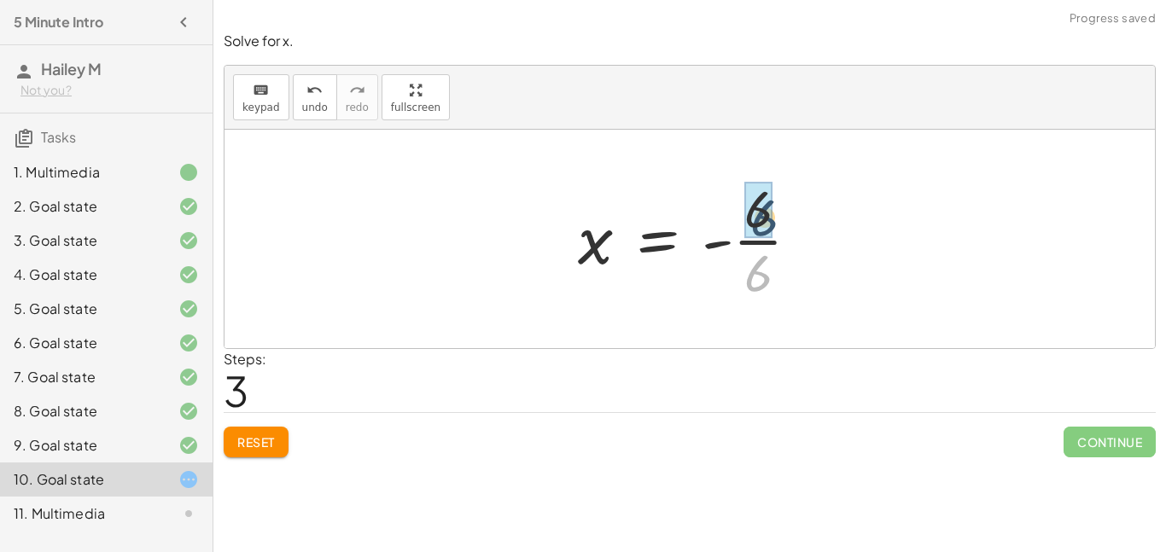
drag, startPoint x: 753, startPoint y: 275, endPoint x: 760, endPoint y: 203, distance: 72.0
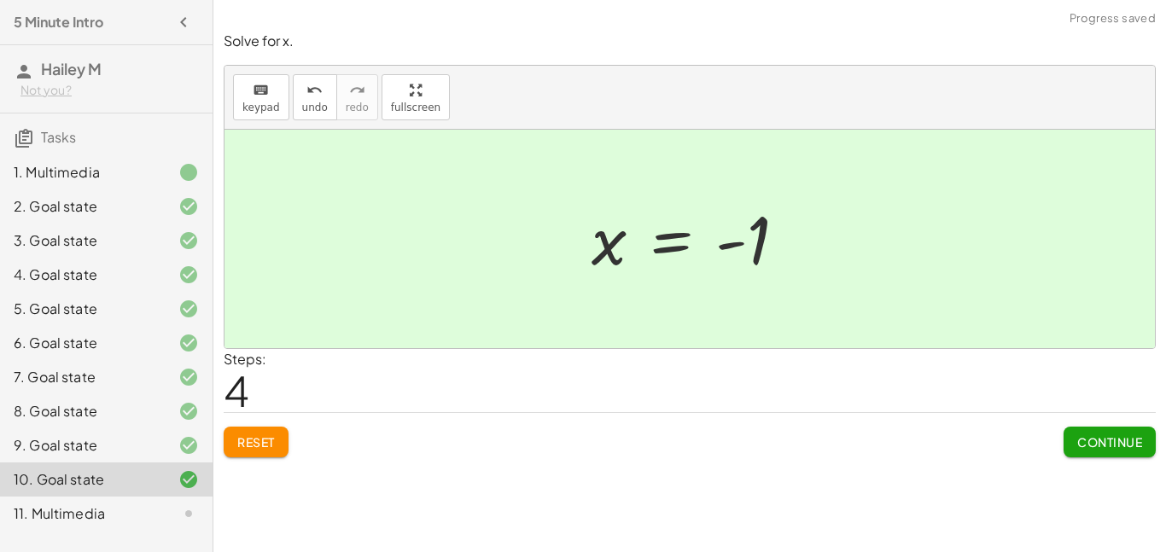
click at [1121, 448] on span "Continue" at bounding box center [1109, 441] width 65 height 15
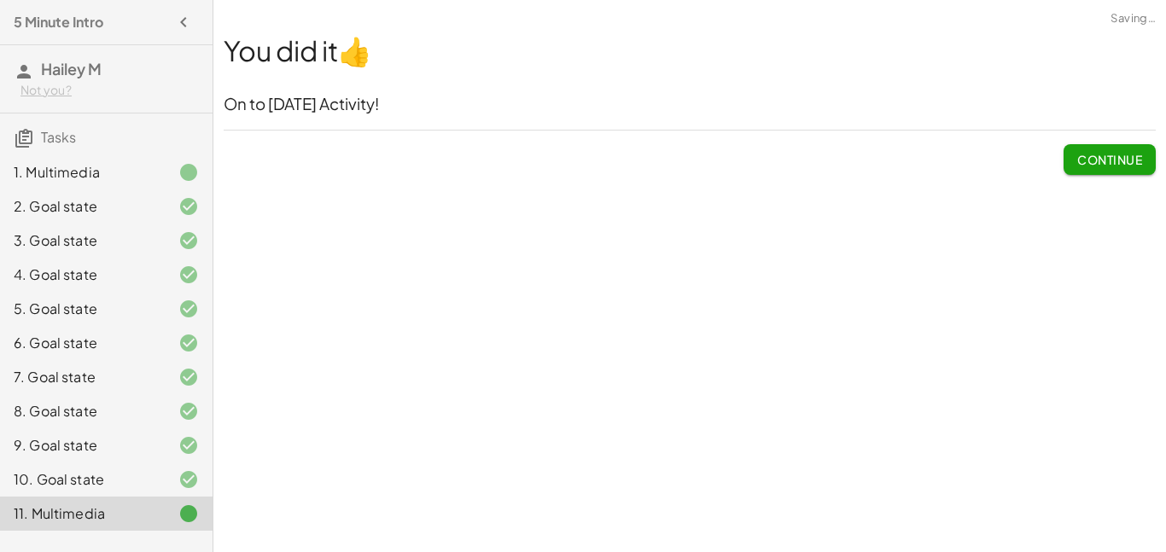
click at [1128, 167] on button "Continue" at bounding box center [1110, 159] width 92 height 31
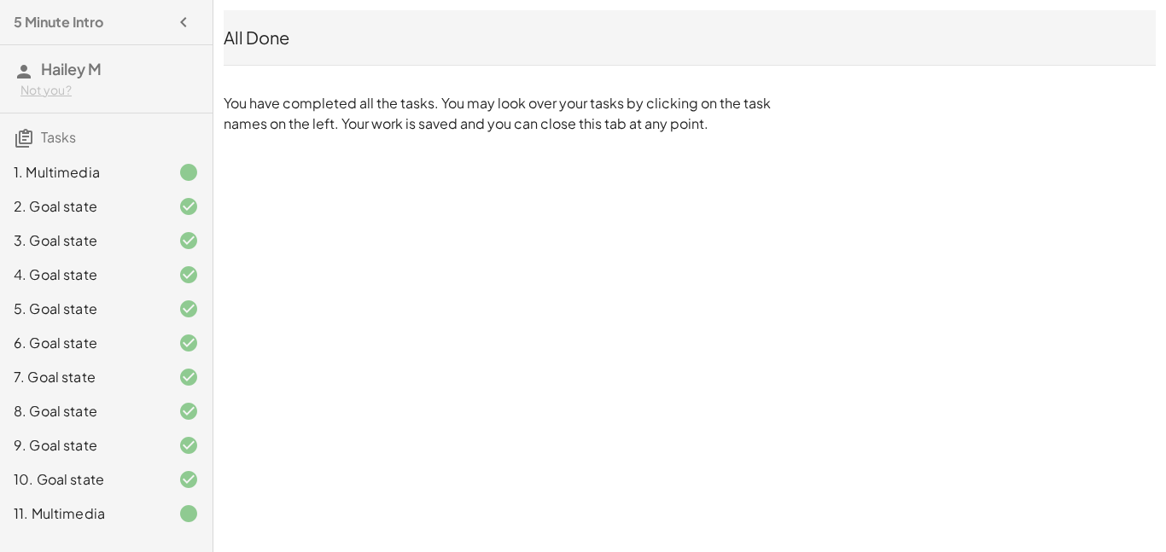
click at [183, 17] on icon "button" at bounding box center [183, 22] width 20 height 20
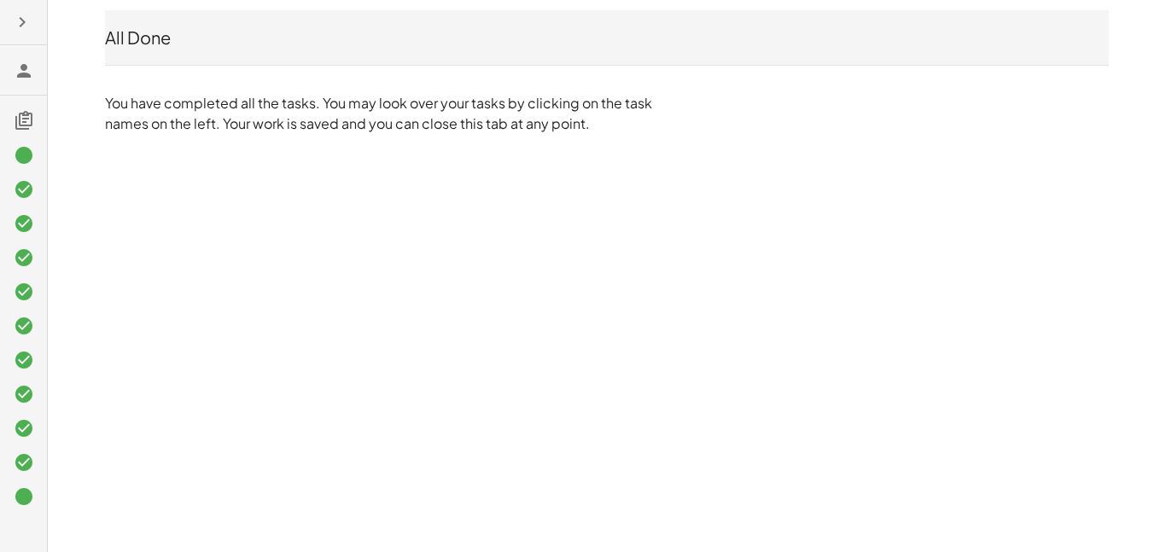
click at [28, 12] on icon "button" at bounding box center [22, 22] width 20 height 20
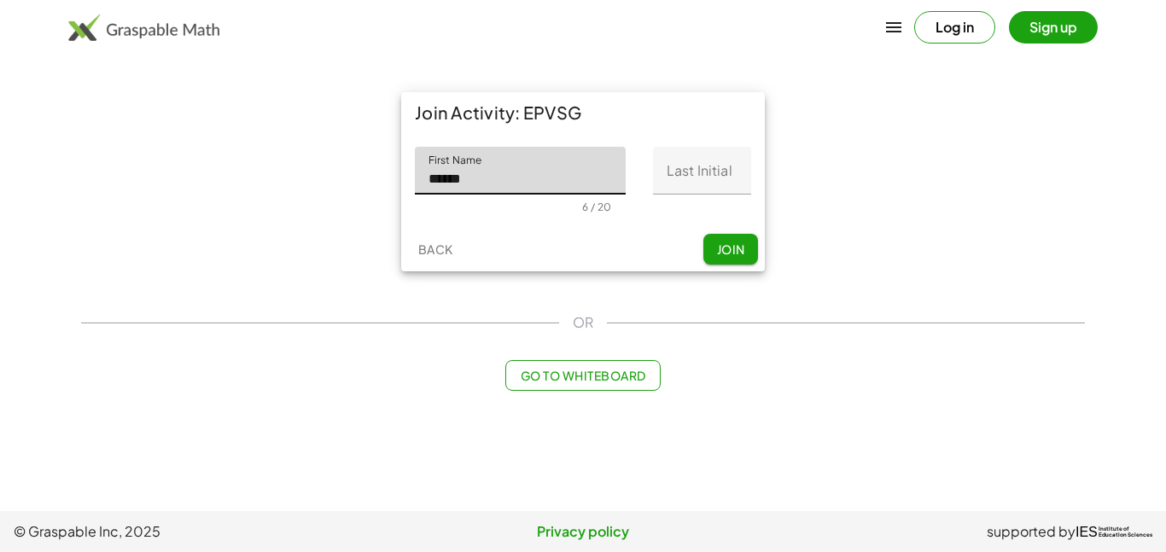
type input "******"
click at [706, 167] on input "Last Initial" at bounding box center [702, 171] width 98 height 48
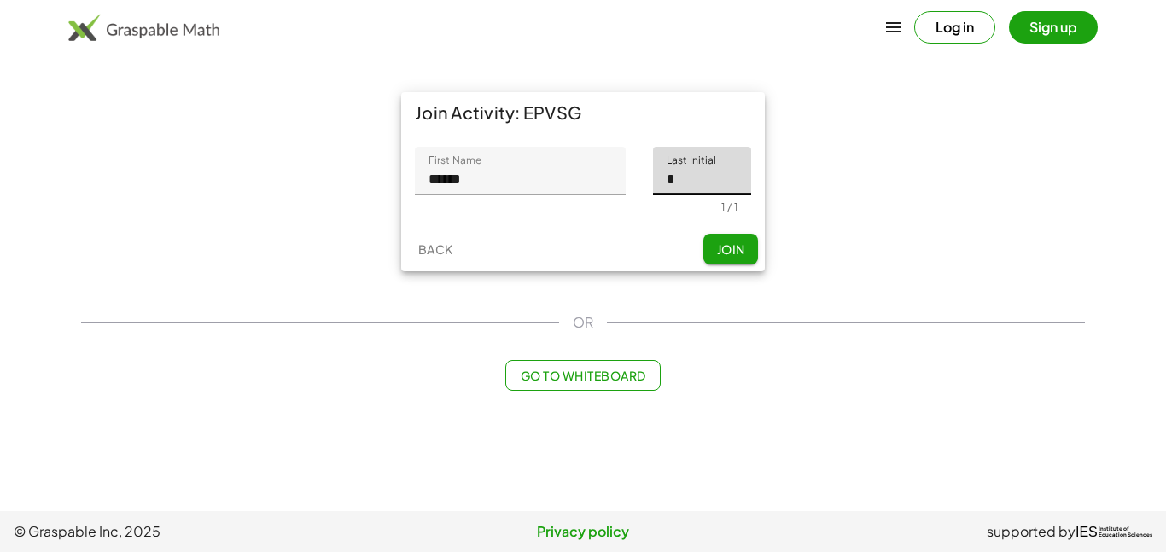
type input "*"
click at [756, 248] on button "Join" at bounding box center [730, 249] width 55 height 31
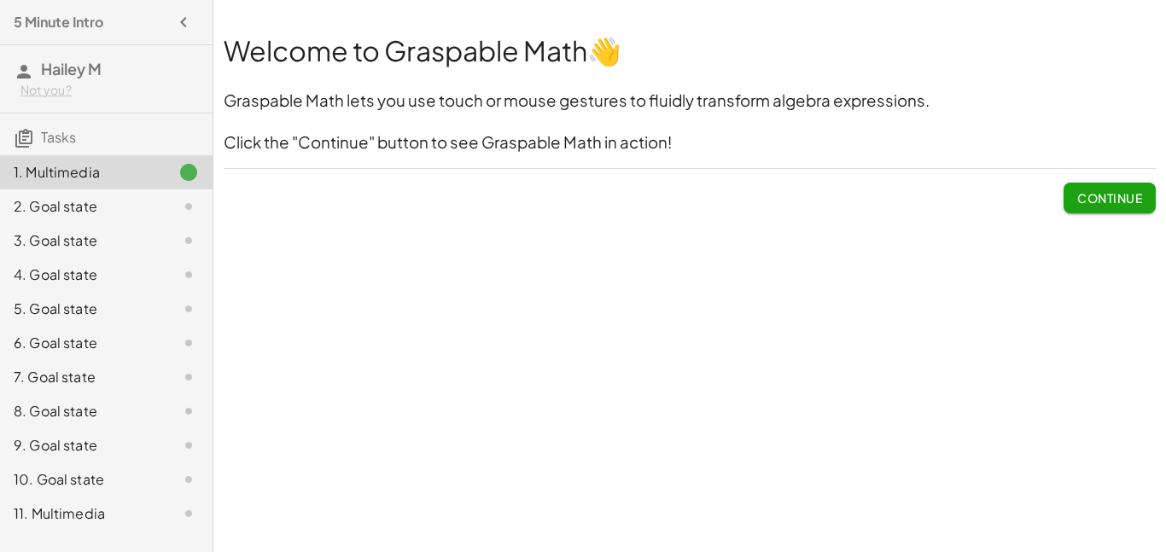
click at [133, 404] on div "8. Goal state" at bounding box center [82, 411] width 137 height 20
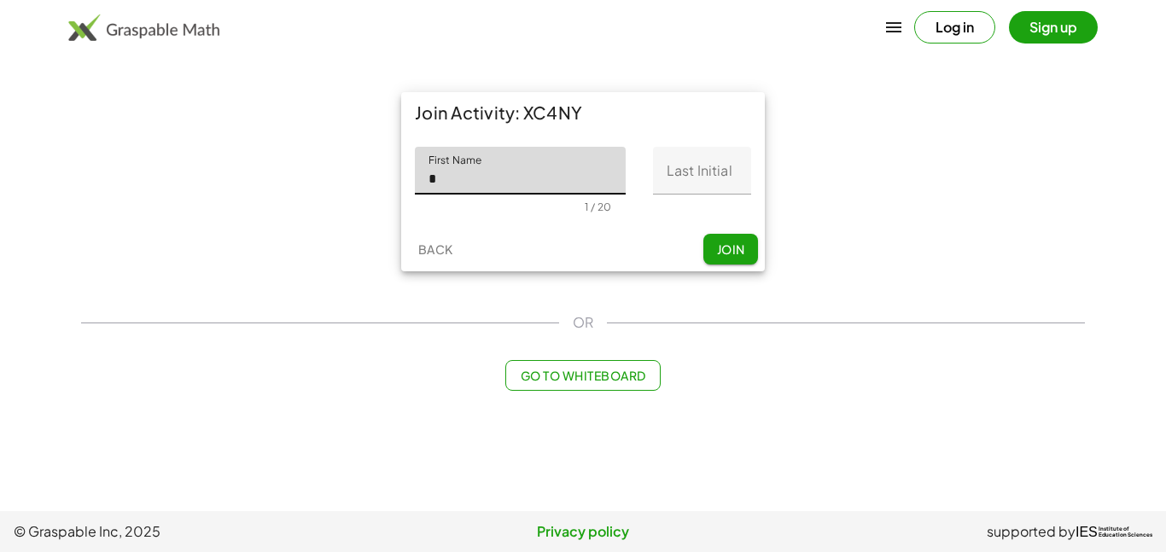
type input "******"
click at [691, 179] on input "Last Initial" at bounding box center [702, 171] width 98 height 48
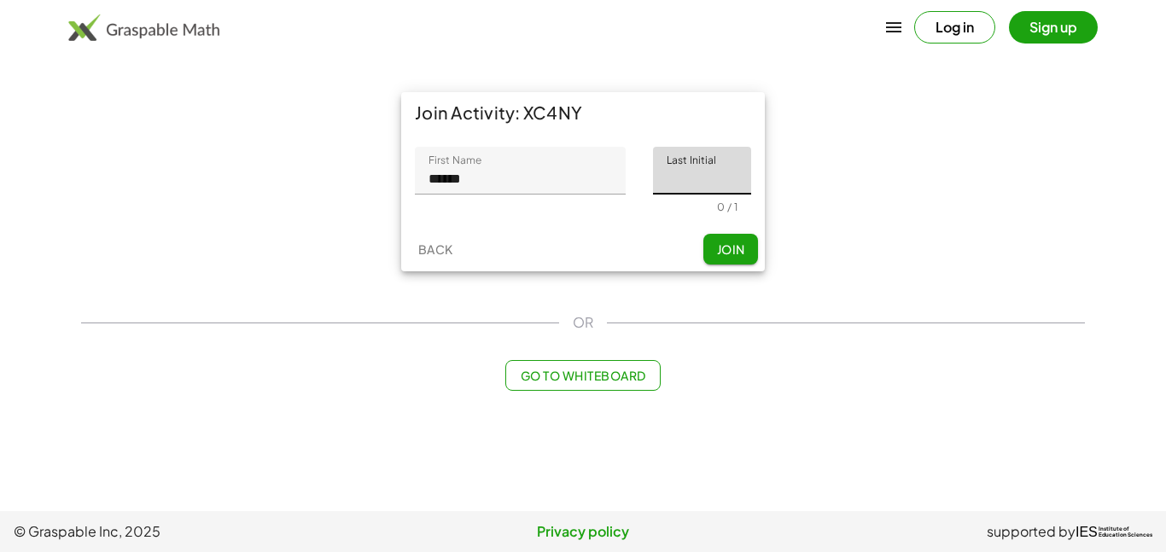
type input "*"
click at [713, 244] on button "Join" at bounding box center [730, 249] width 55 height 31
